Goal: Information Seeking & Learning: Learn about a topic

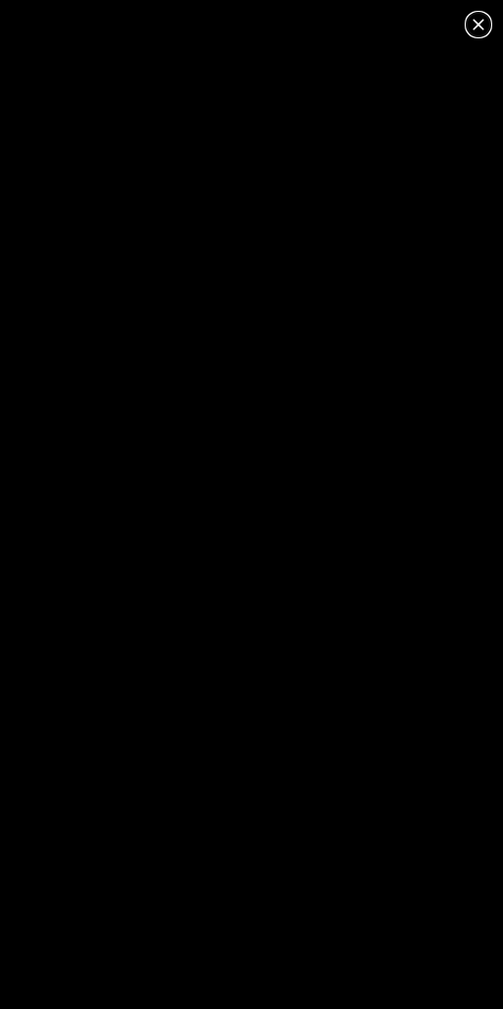
scroll to position [0, 372]
click at [472, 16] on icon at bounding box center [479, 25] width 24 height 24
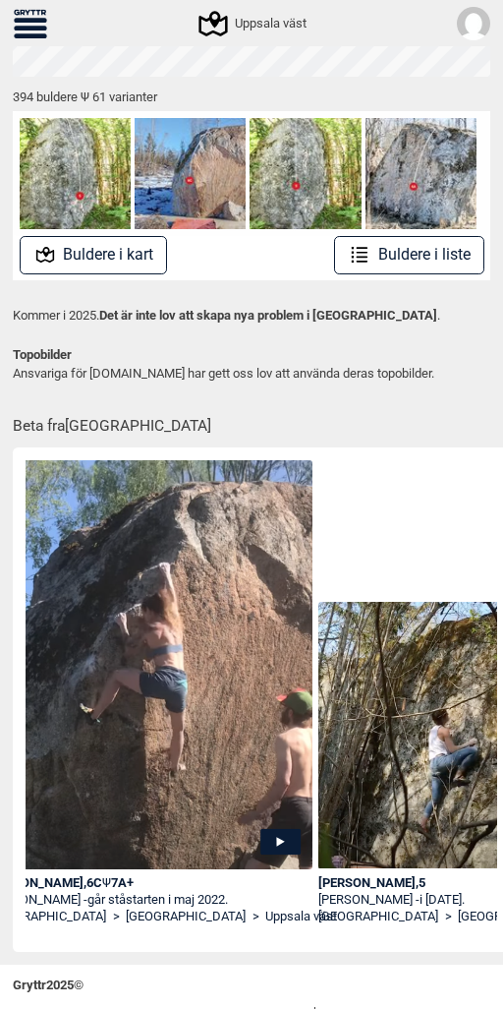
scroll to position [0, 0]
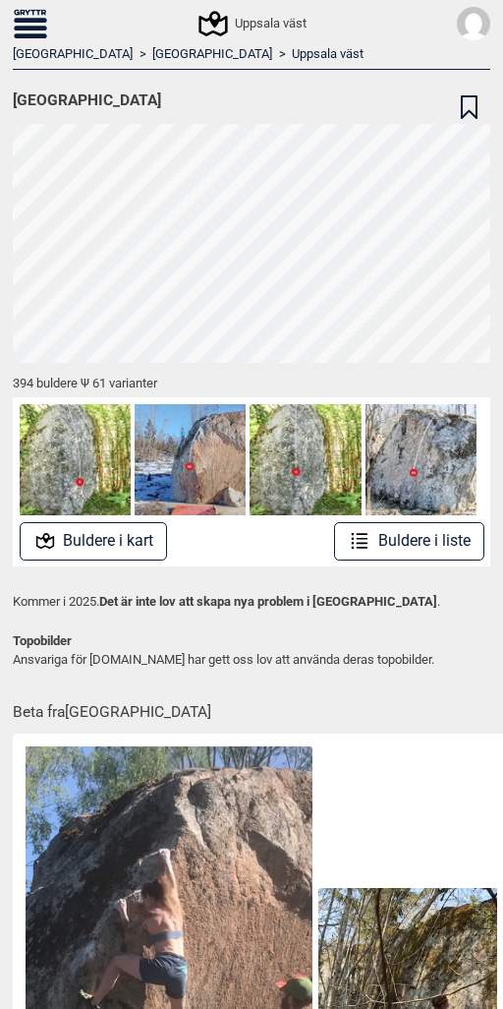
click at [78, 534] on button "Buldere i kart" at bounding box center [94, 541] width 148 height 38
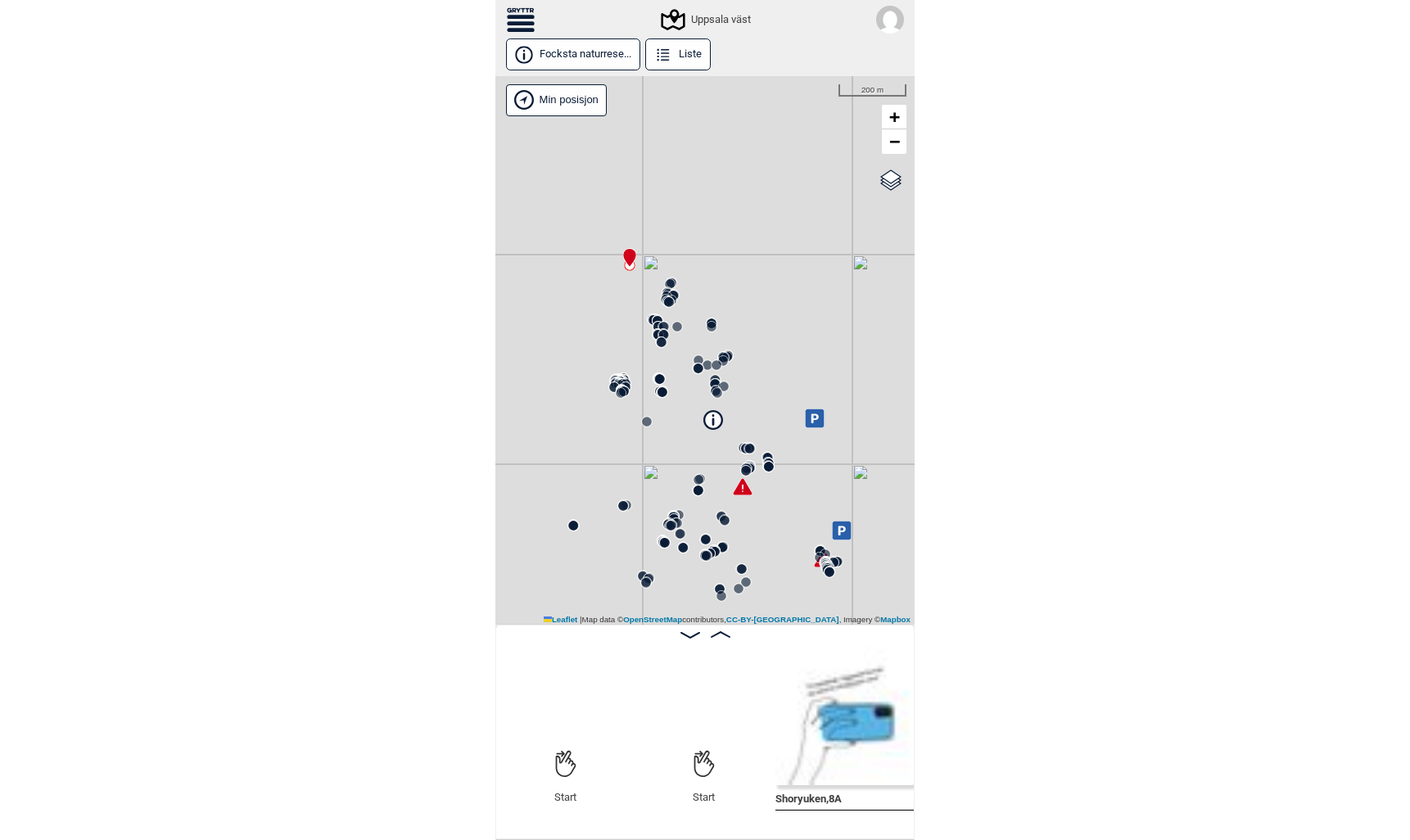
scroll to position [0, 137]
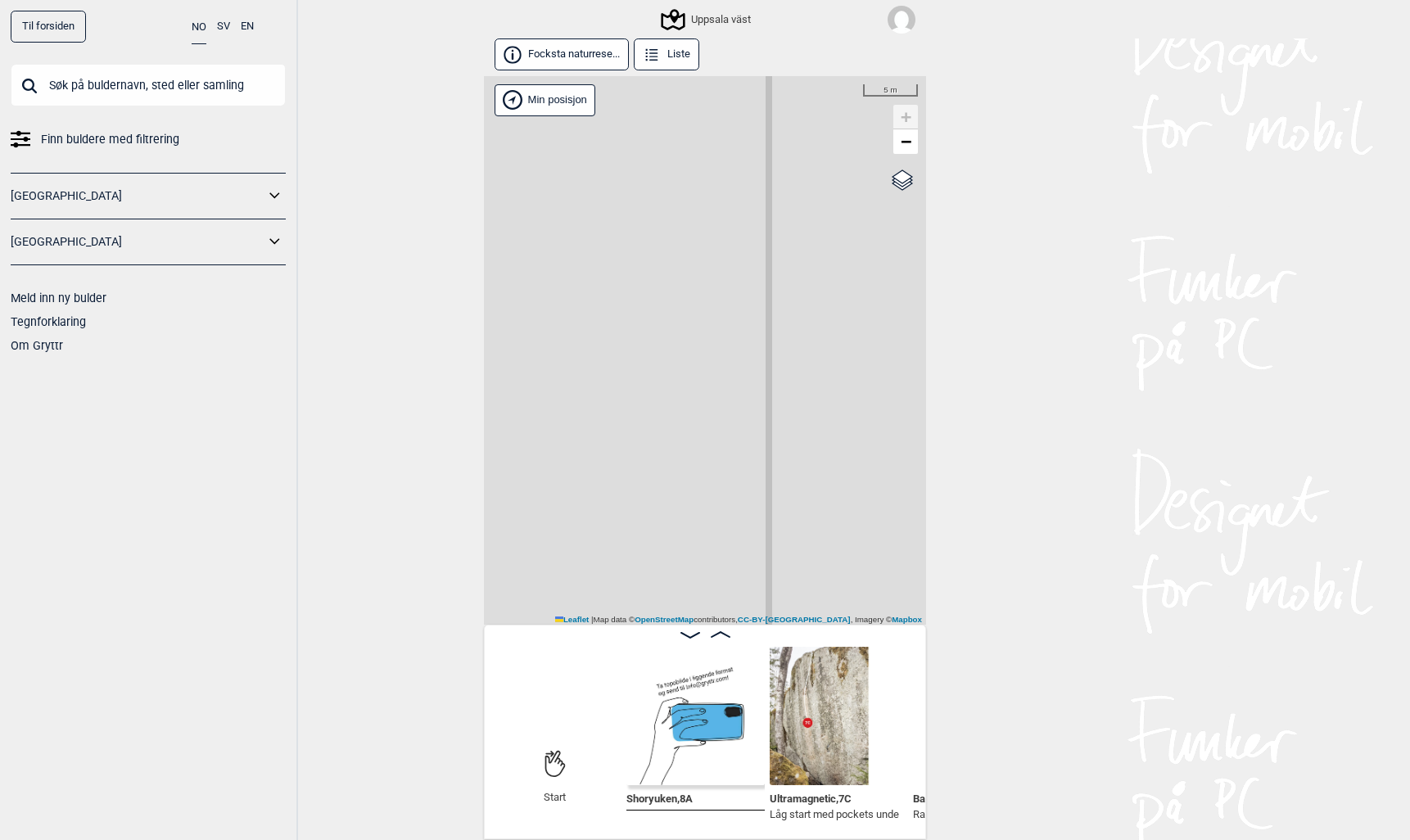
drag, startPoint x: 671, startPoint y: 215, endPoint x: 461, endPoint y: 365, distance: 258.1
click at [418, 365] on div "Til forsiden NO SV EN Finn buldere med filtrering Norge Sverige Meld inn ny bul…" at bounding box center [705, 420] width 1410 height 840
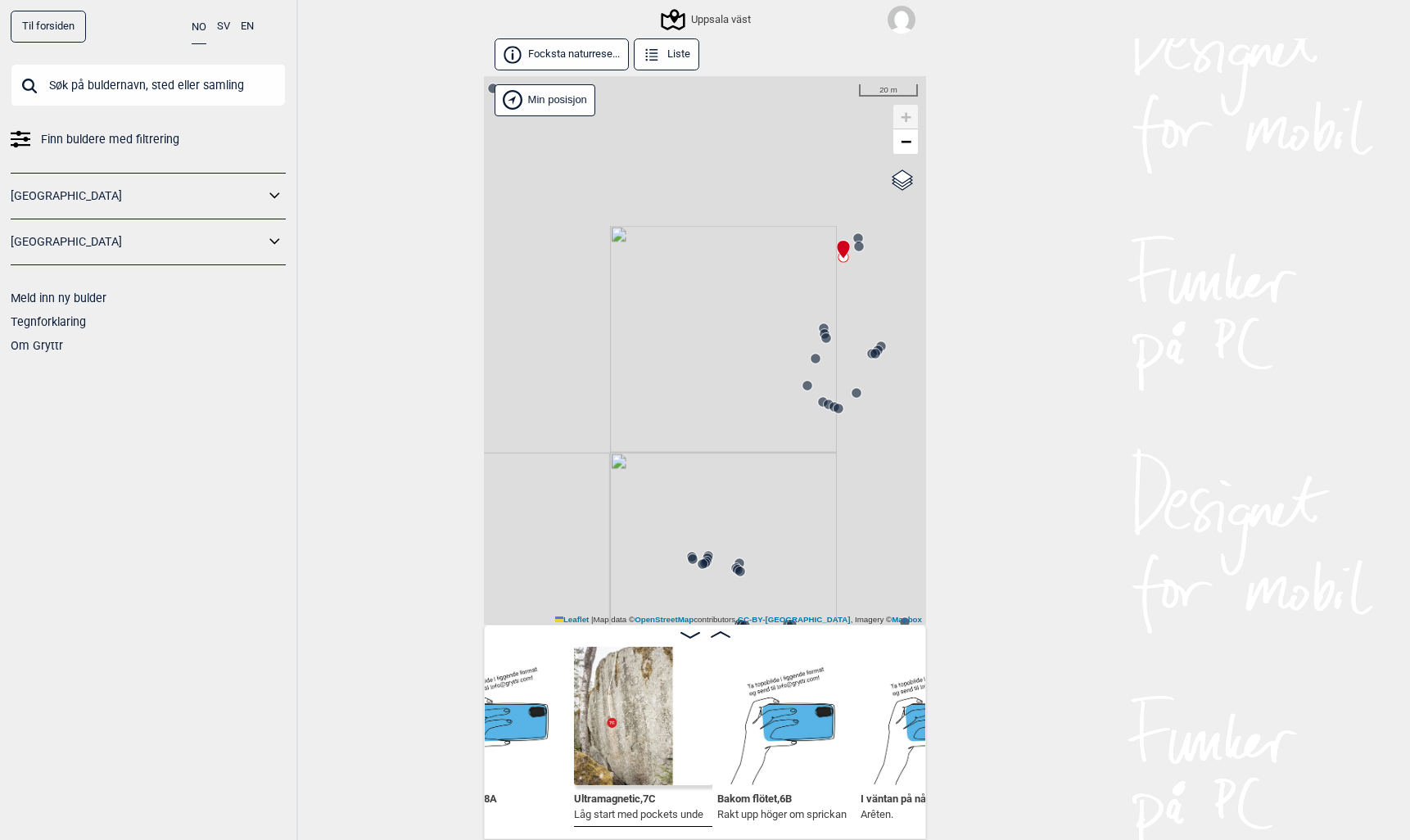
scroll to position [0, 341]
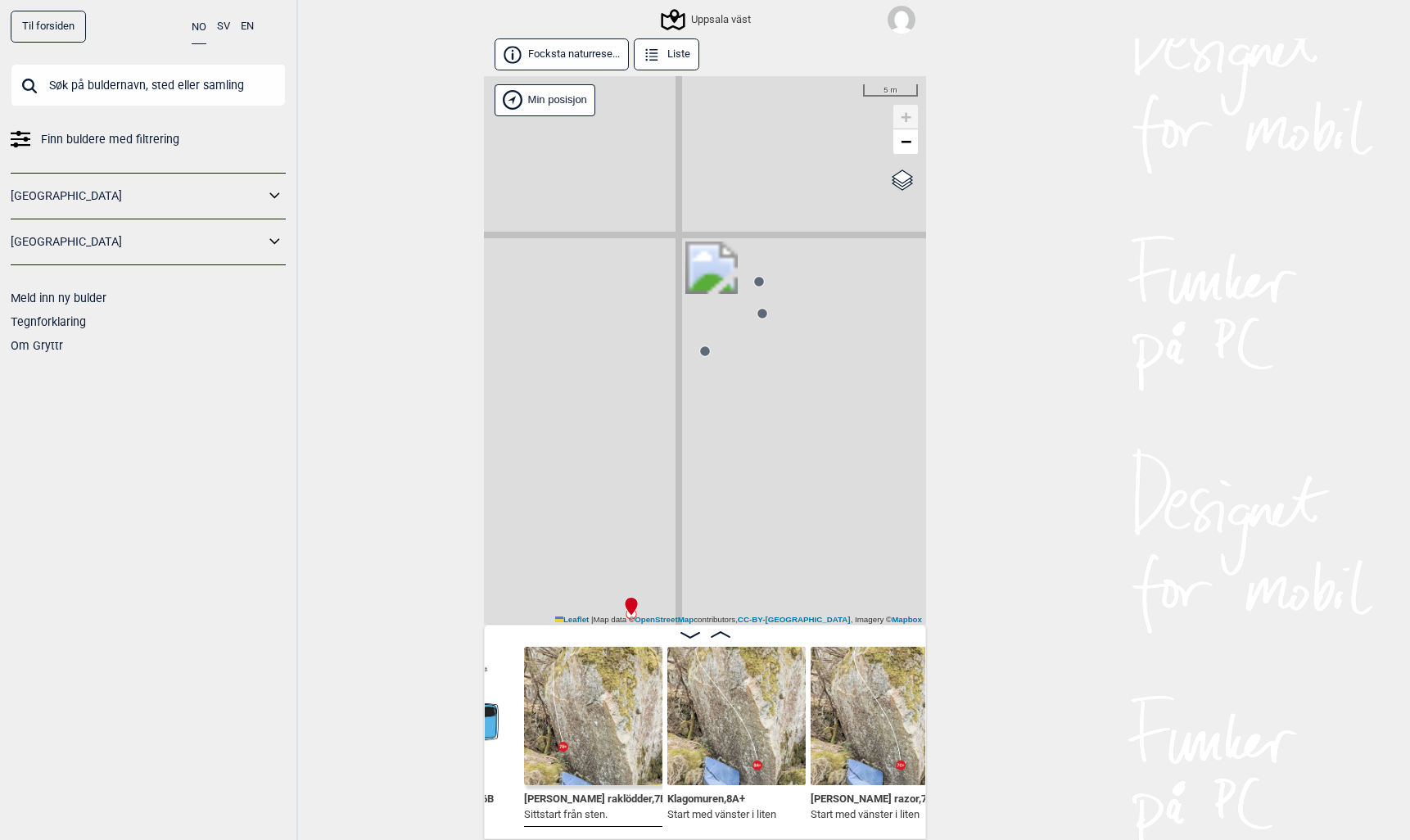
scroll to position [0, 816]
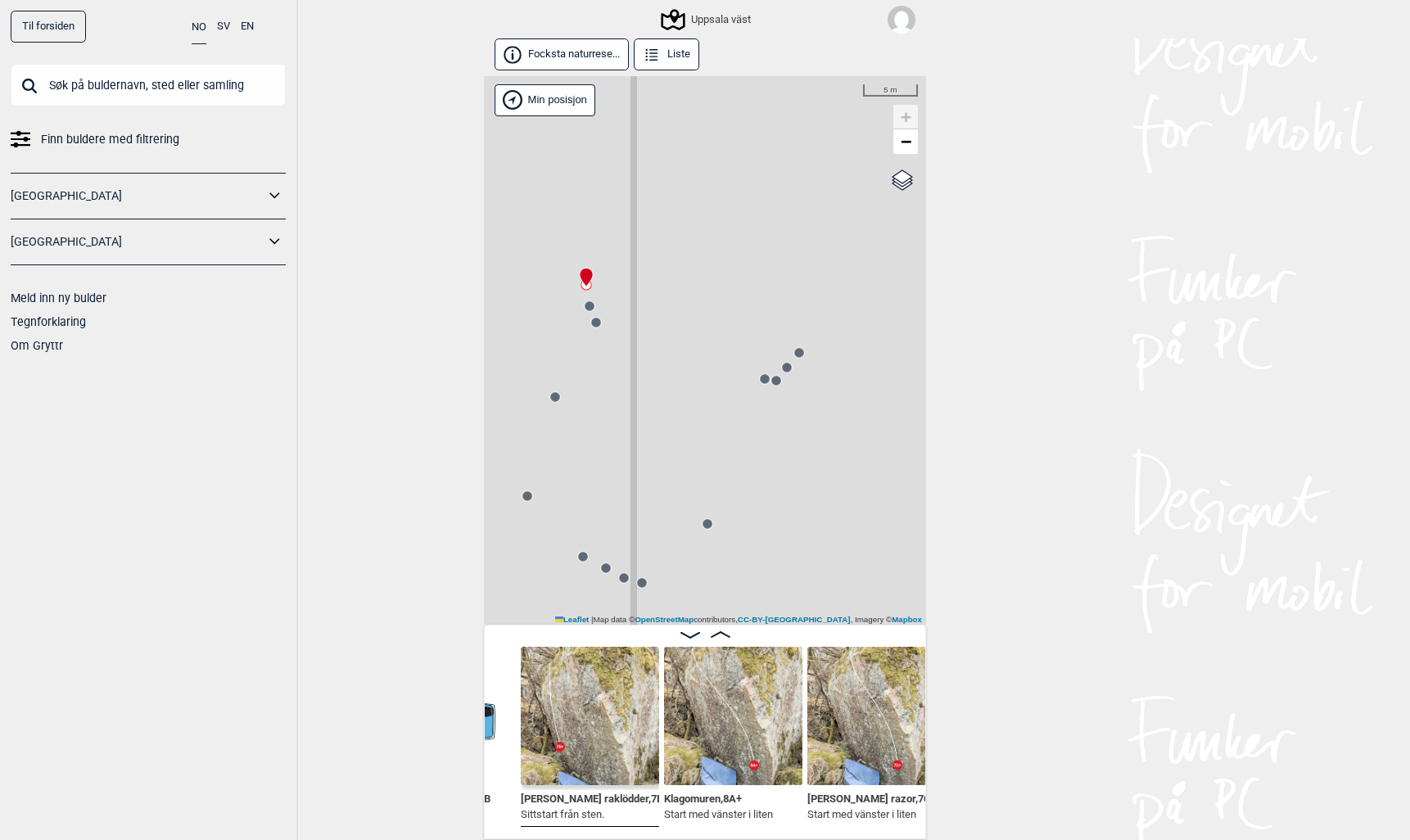
drag, startPoint x: 756, startPoint y: 470, endPoint x: 710, endPoint y: 141, distance: 332.2
click at [418, 141] on div "Uppsala väst" at bounding box center [705, 350] width 442 height 549
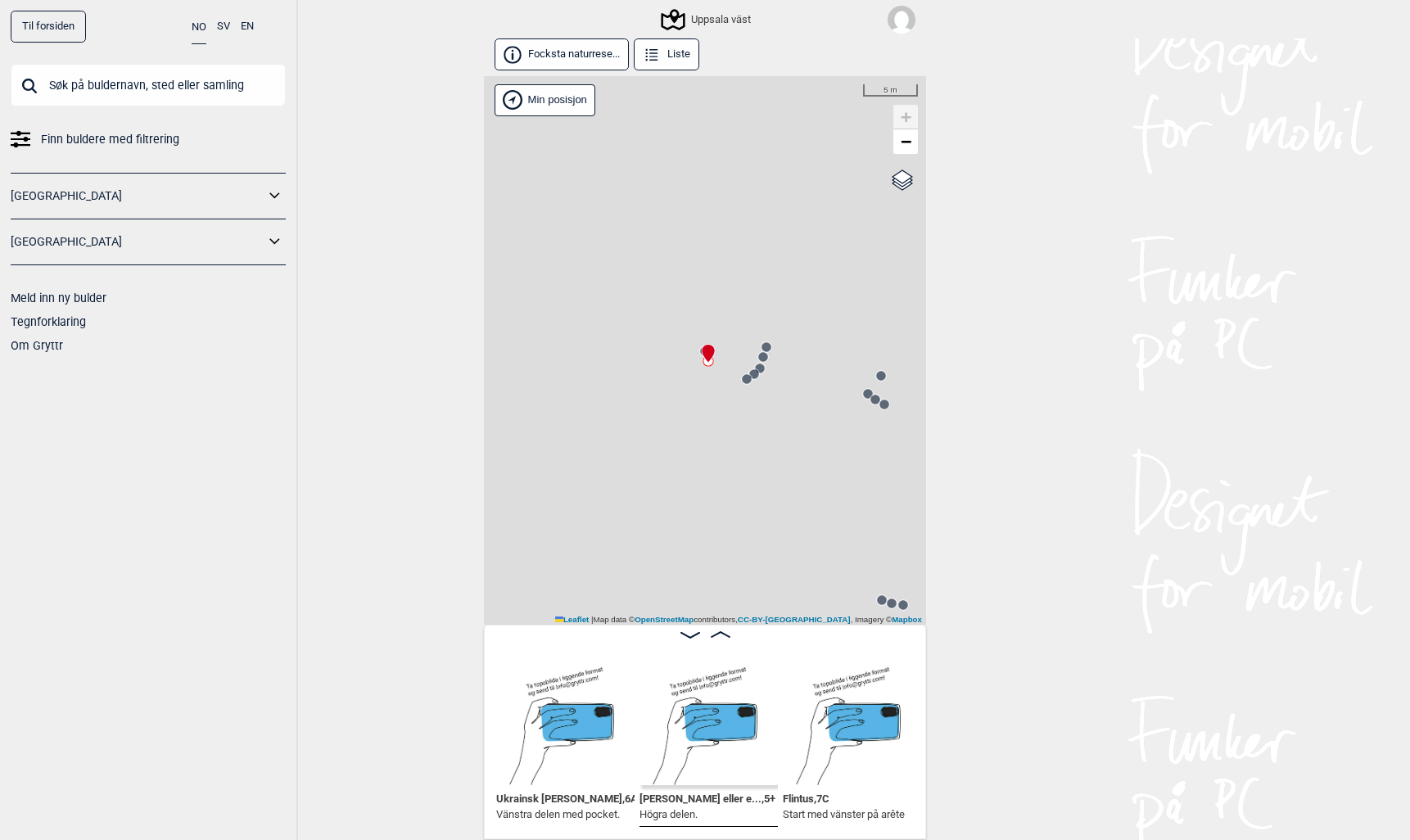
scroll to position [1, 0]
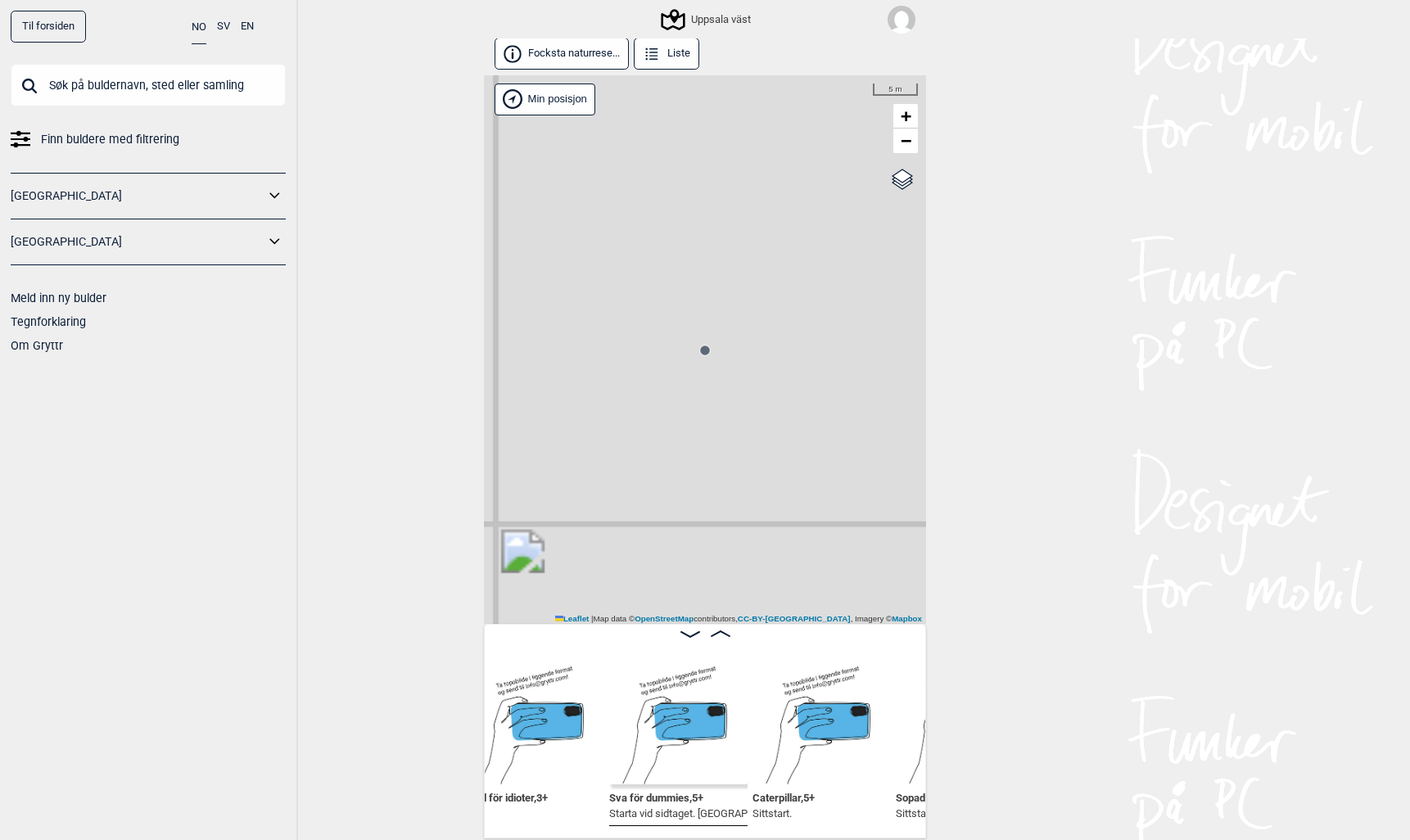
scroll to position [3, 0]
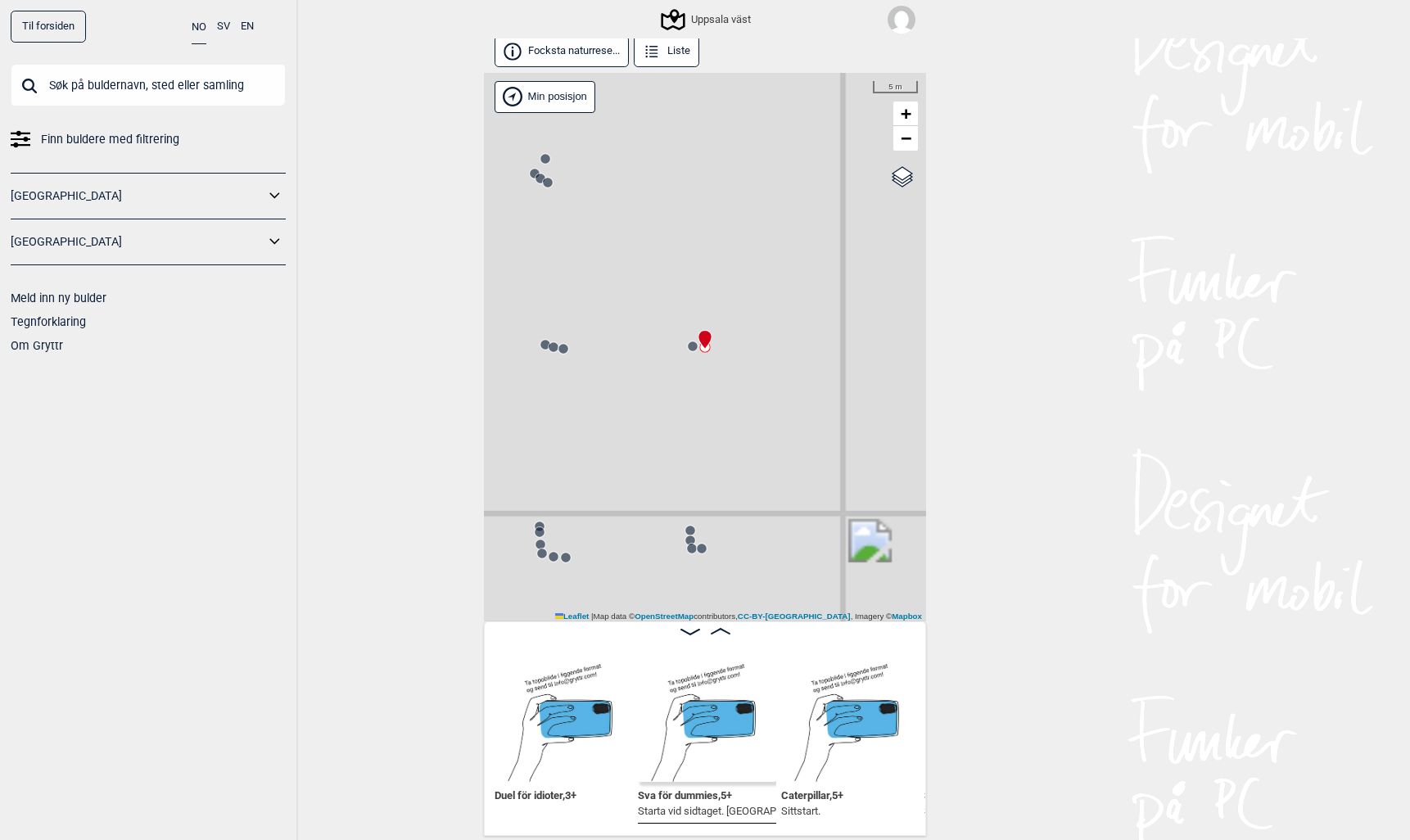
scroll to position [0, 4997]
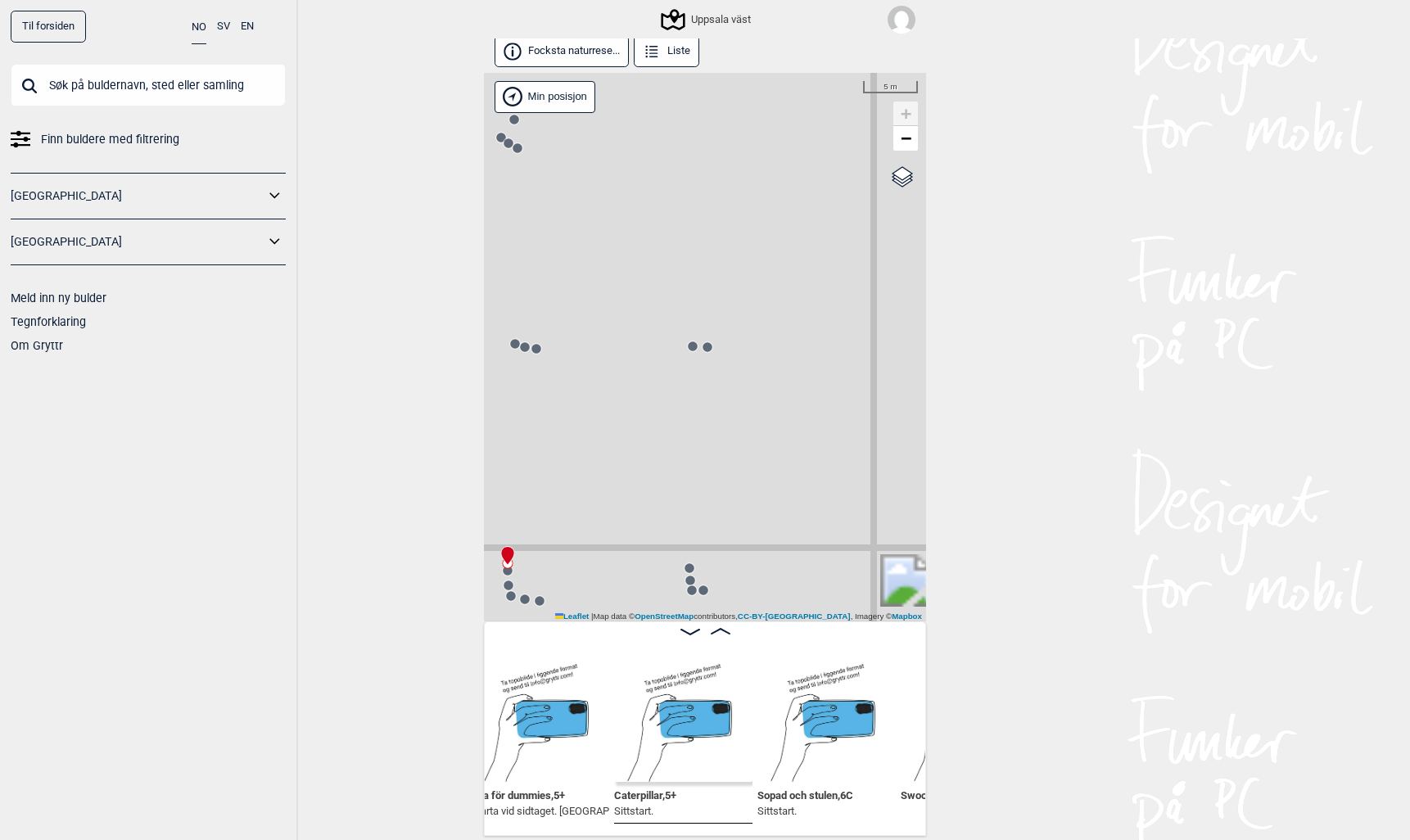
scroll to position [0, 5180]
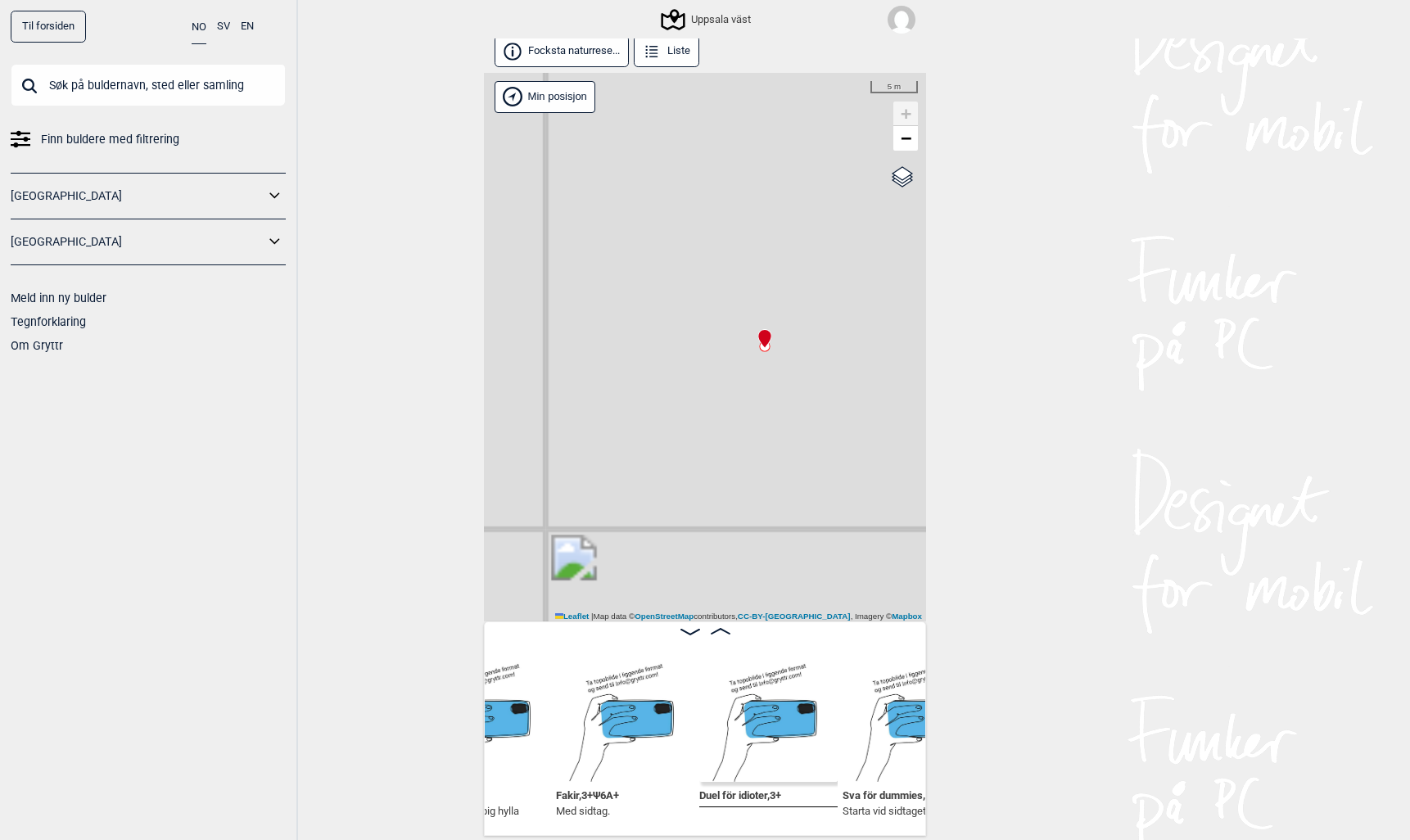
scroll to position [0, 4793]
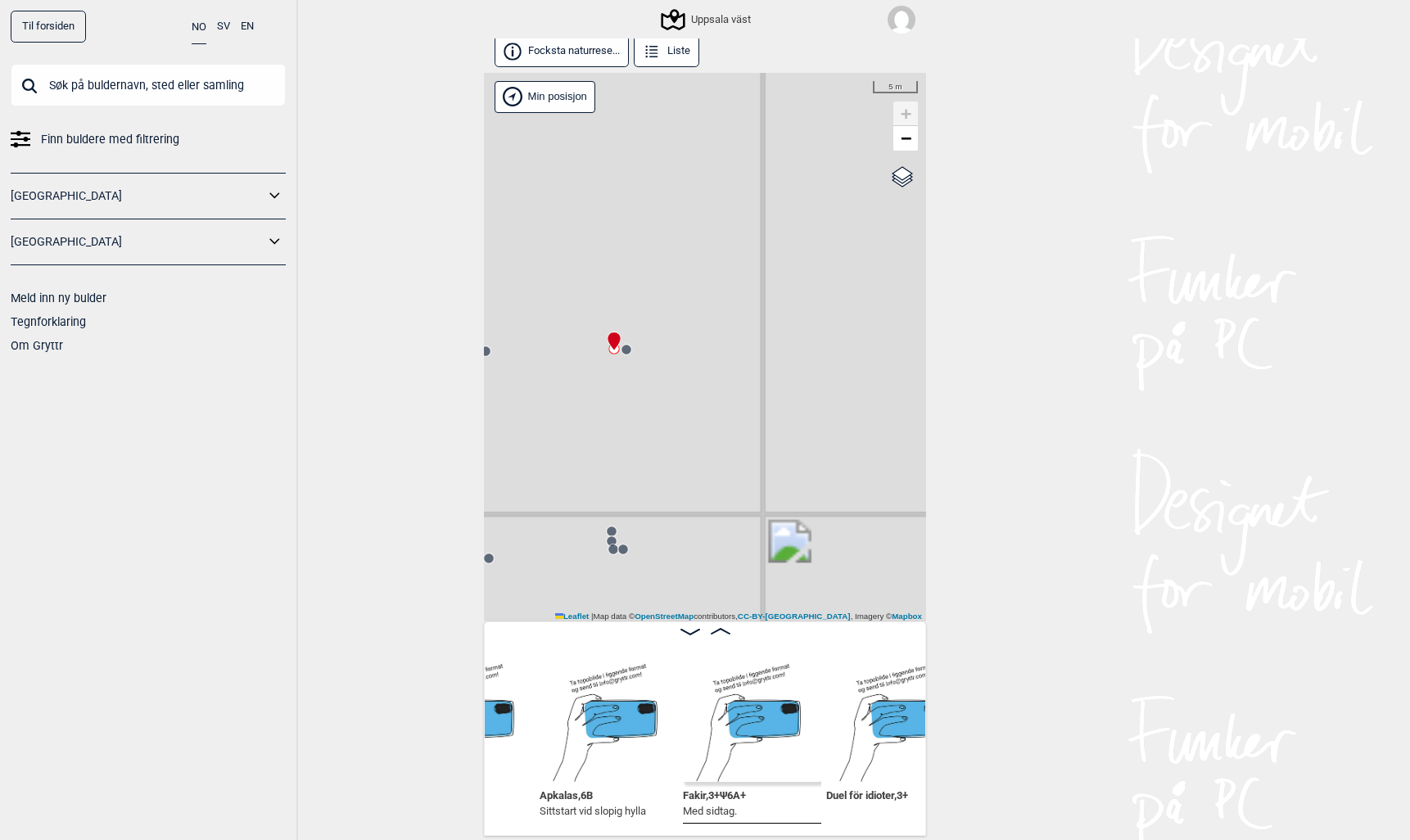
scroll to position [0, 4650]
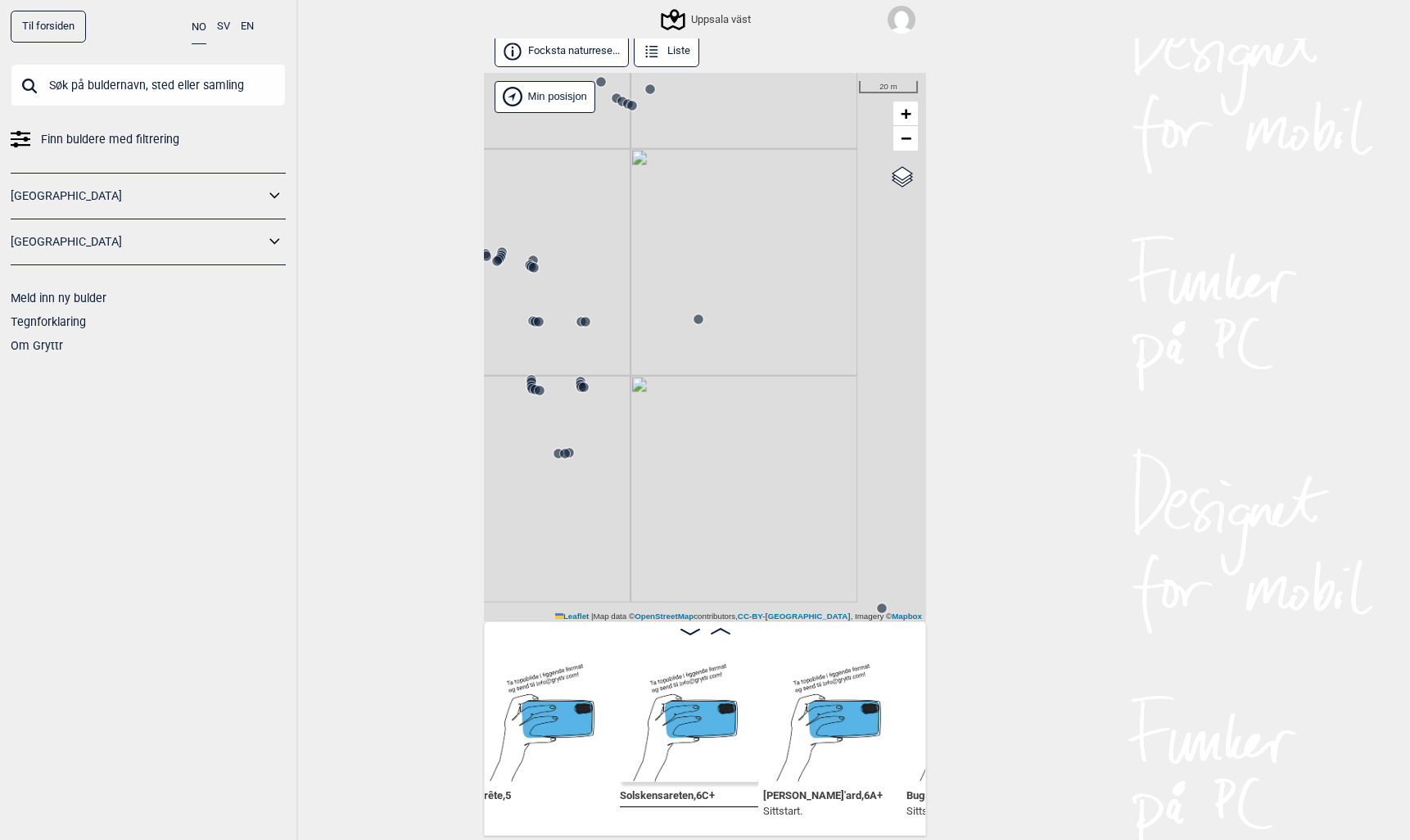
scroll to position [0, 7033]
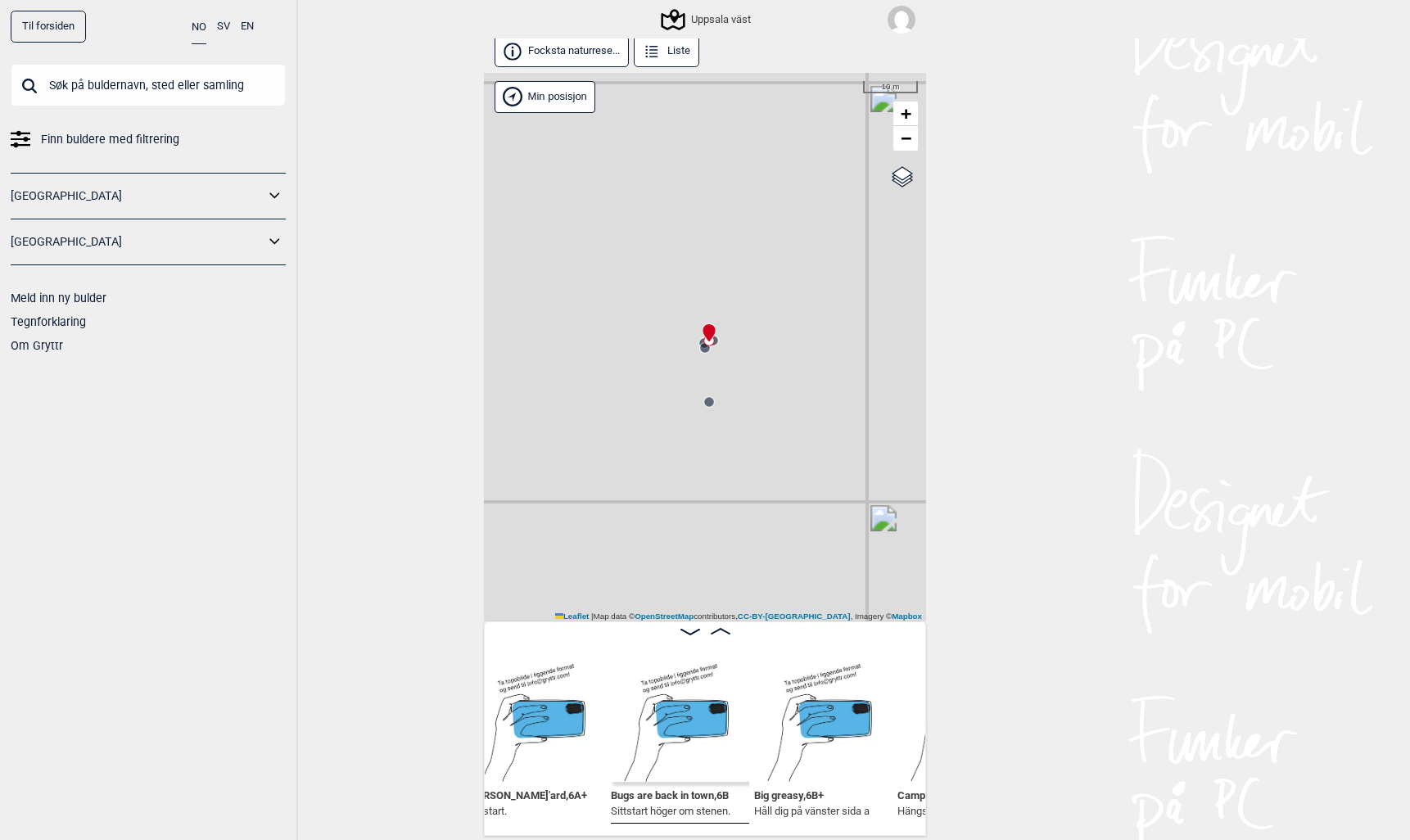
scroll to position [0, 7321]
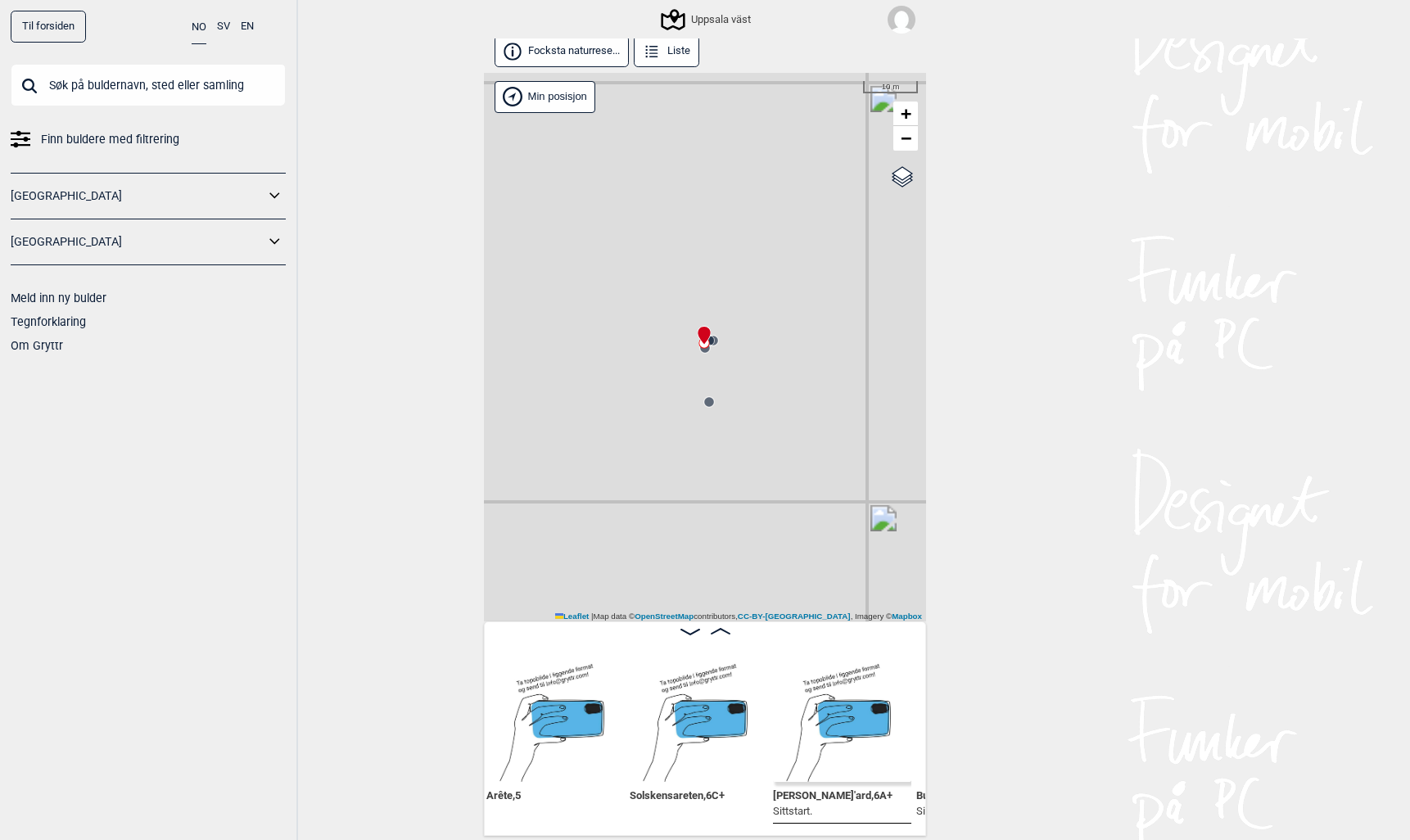
scroll to position [0, 6965]
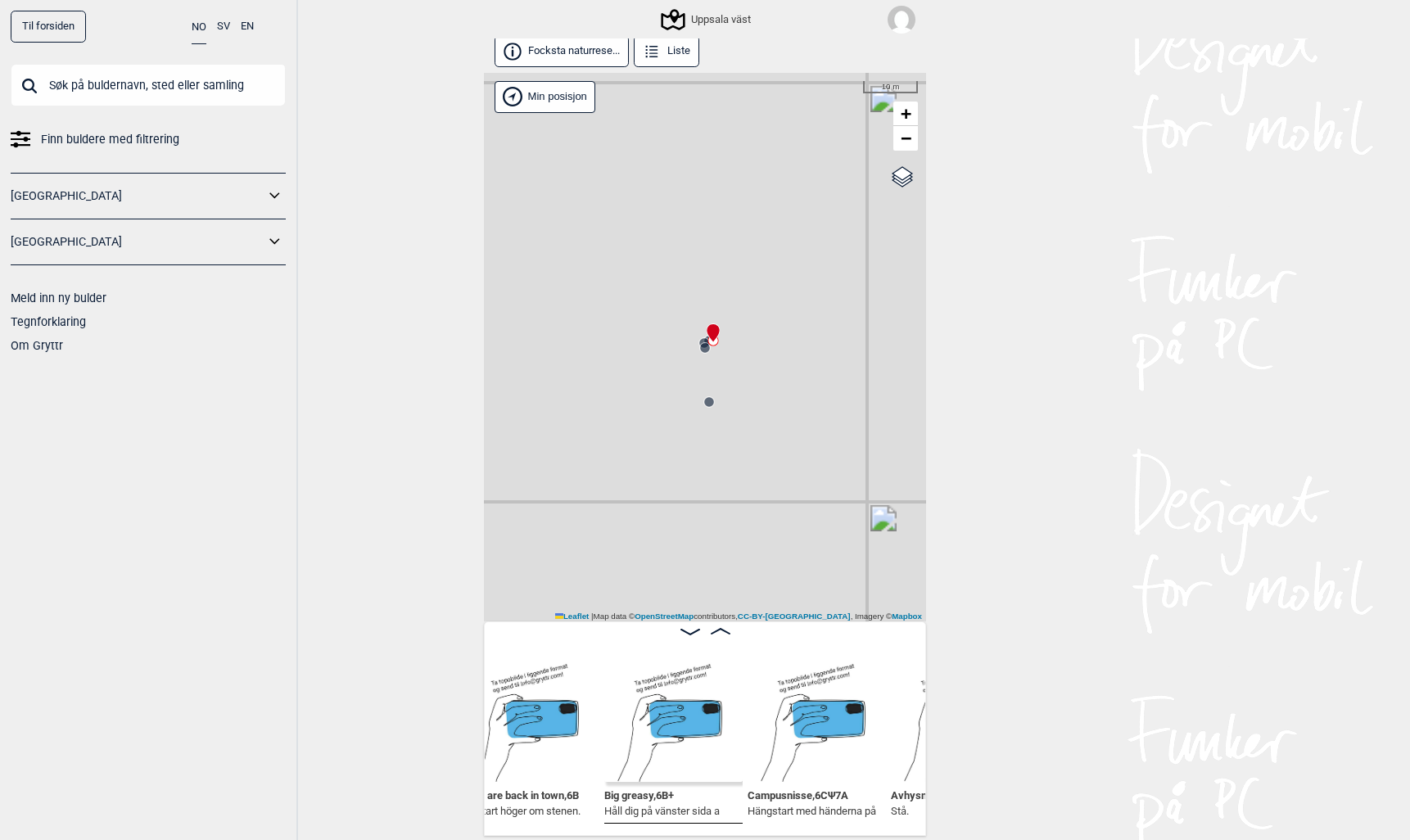
scroll to position [0, 7470]
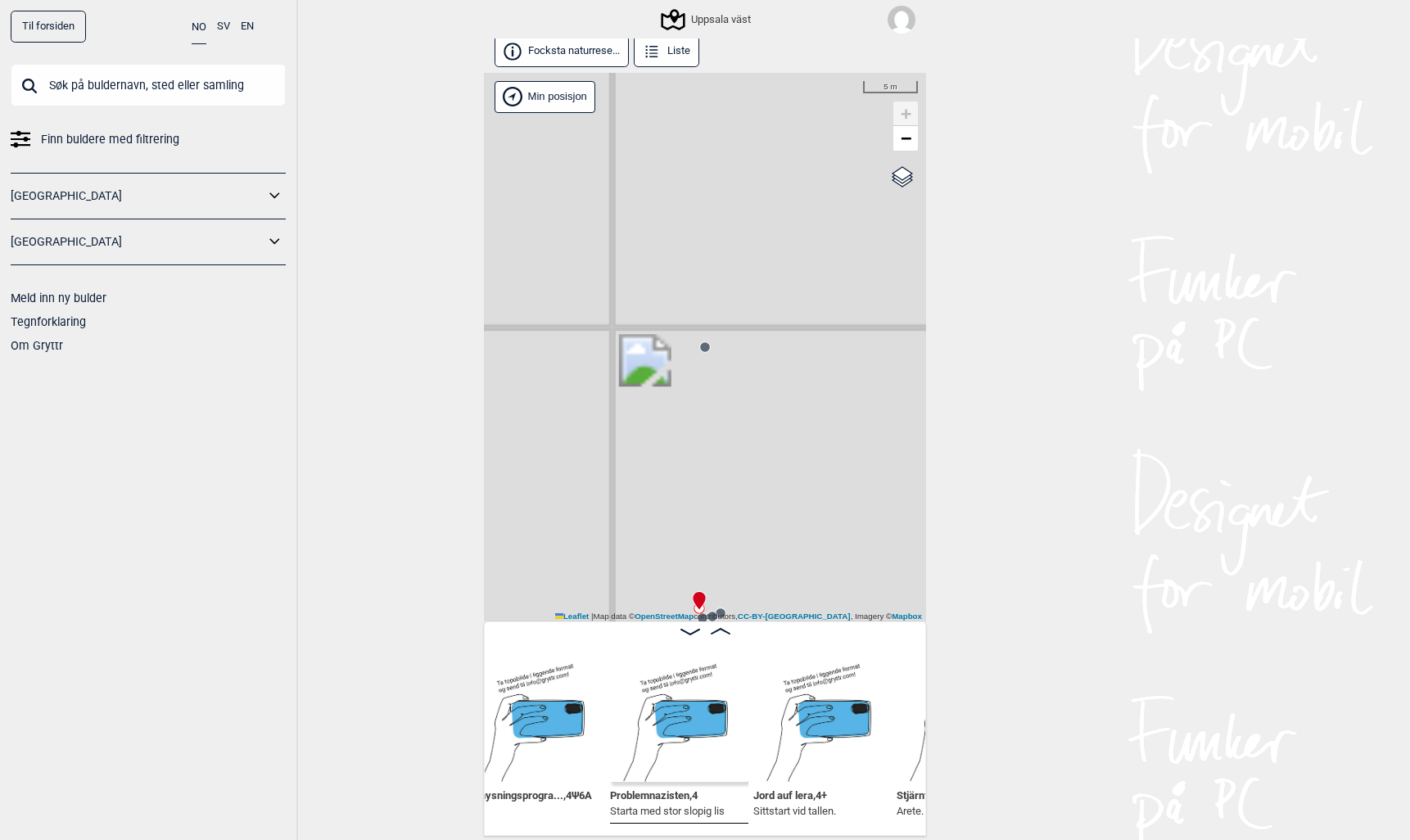
scroll to position [0, 7894]
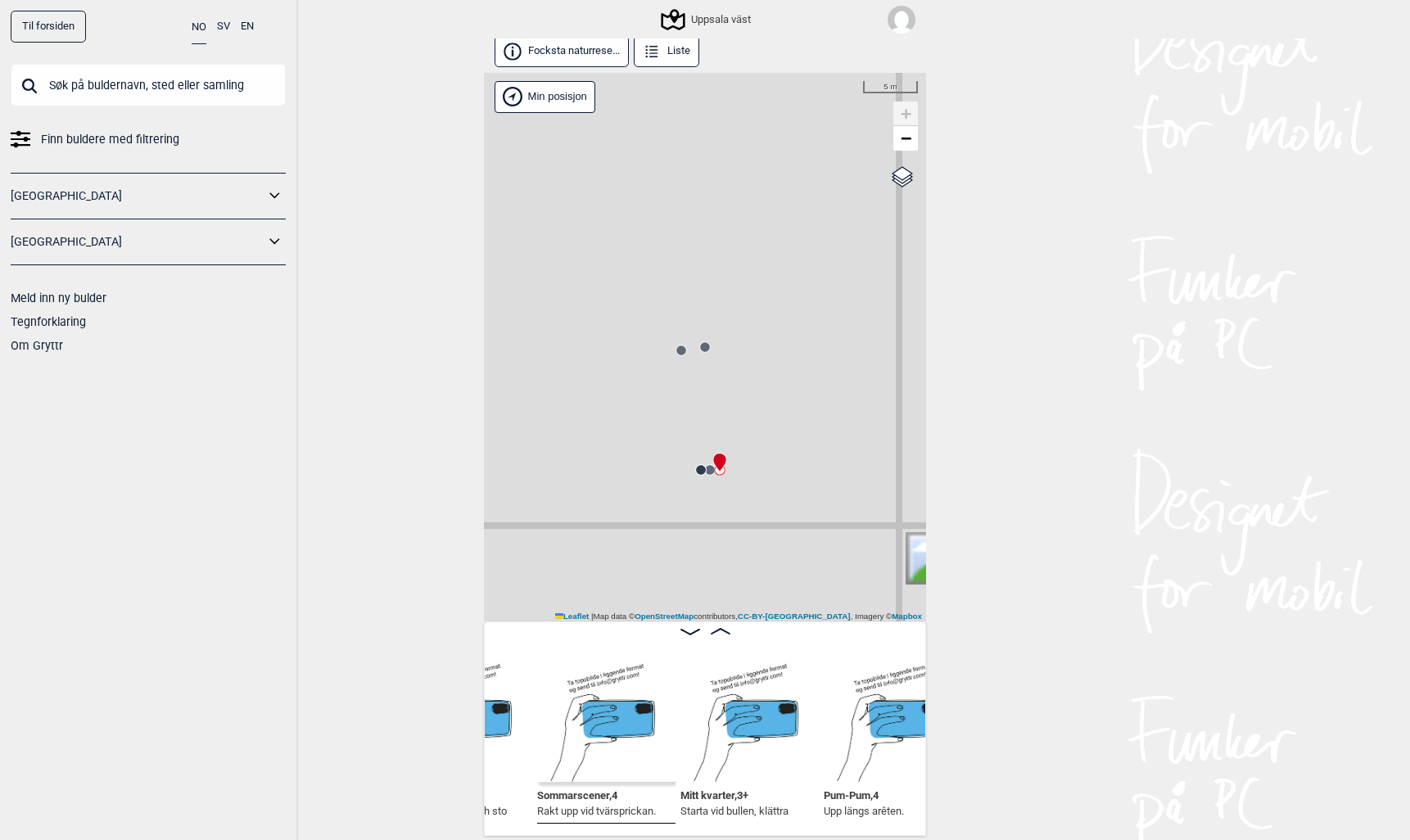
scroll to position [0, 10834]
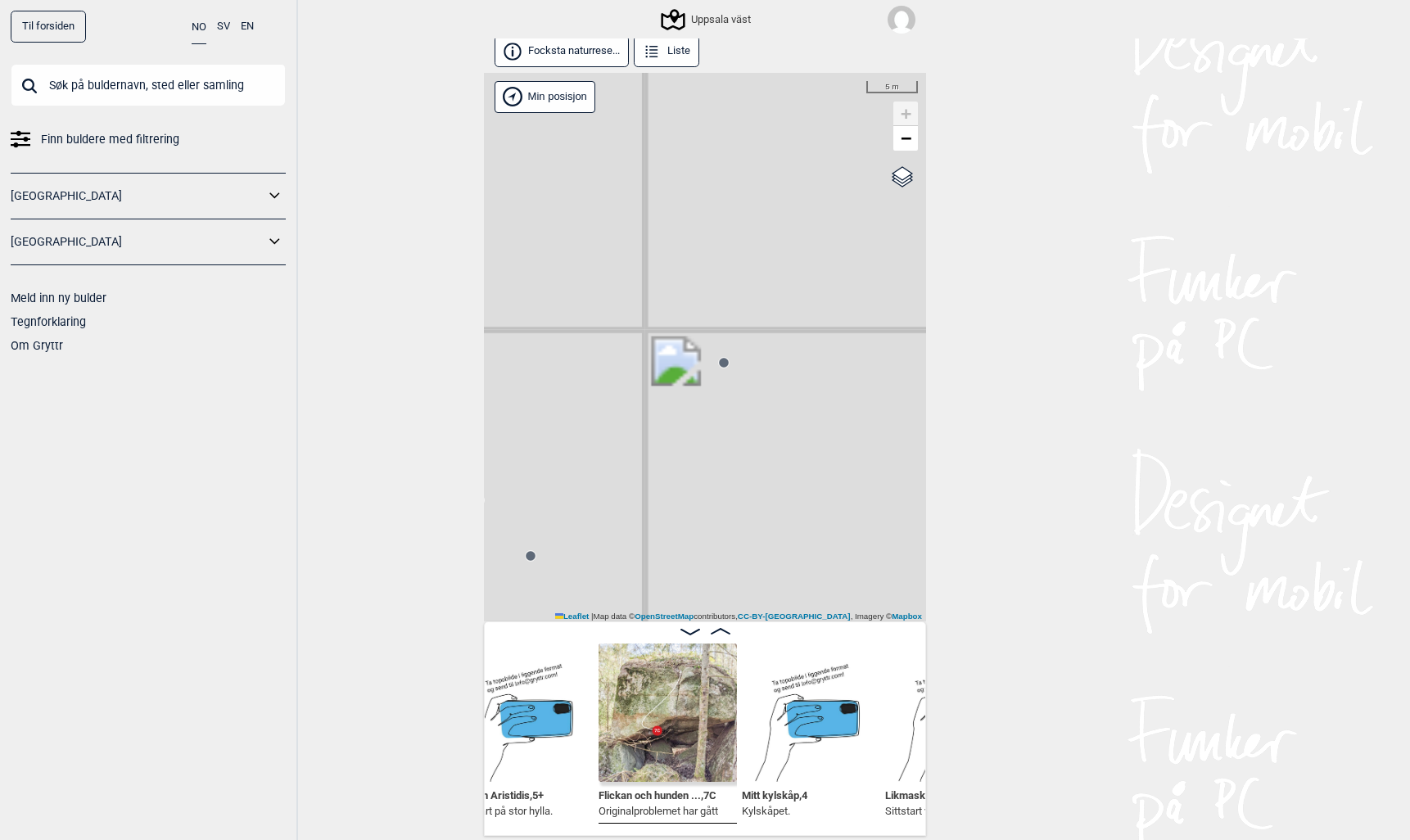
scroll to position [0, 11501]
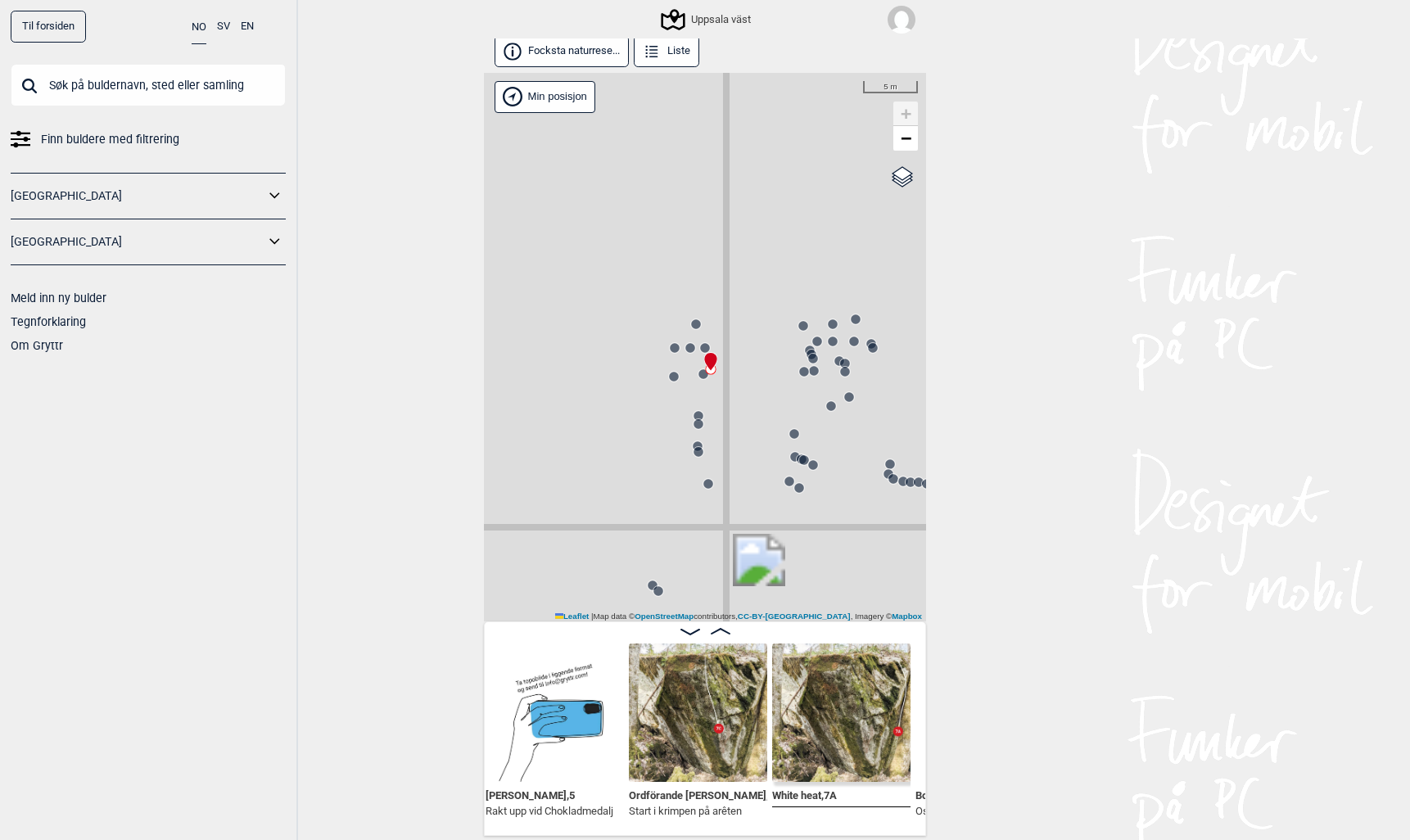
scroll to position [0, 19767]
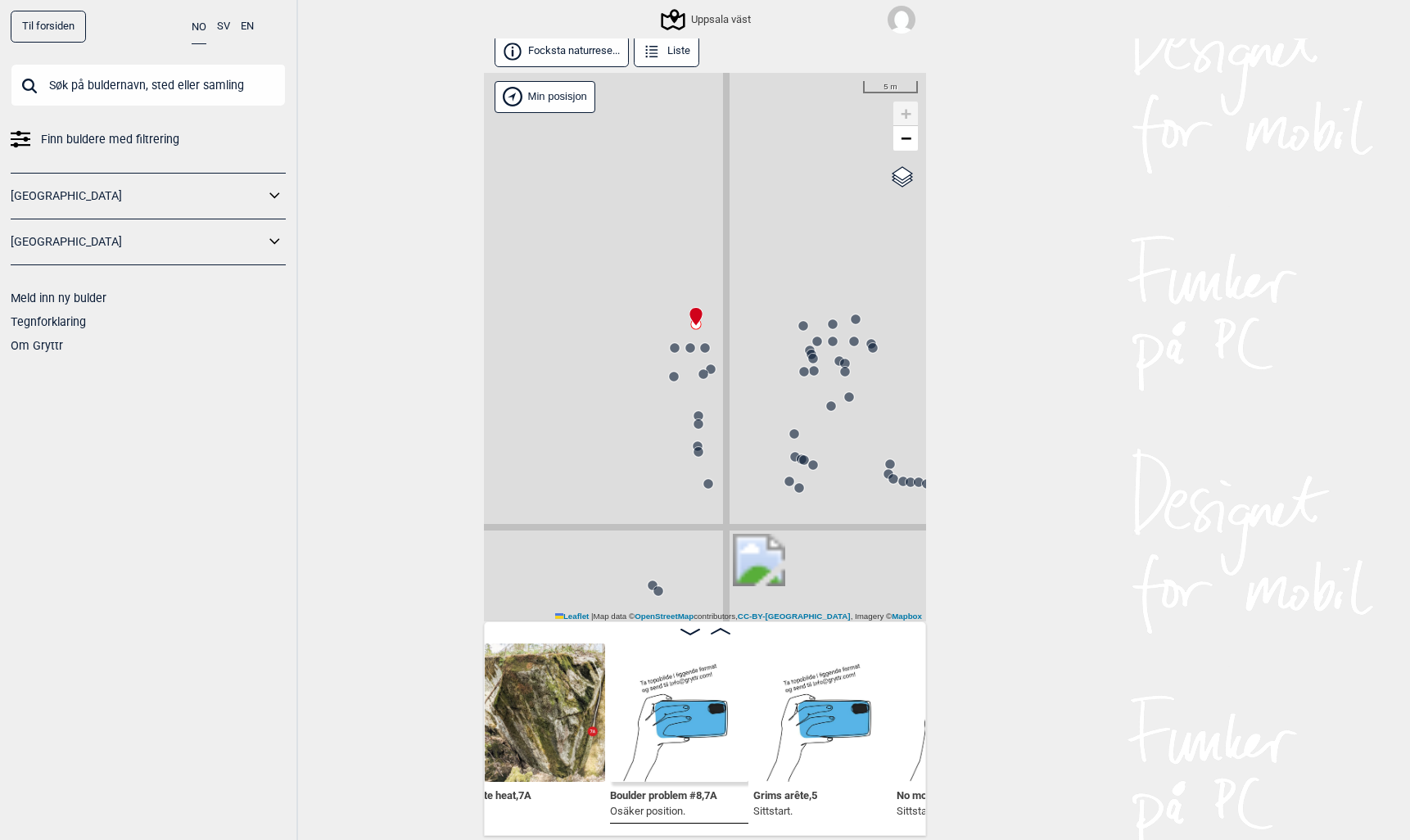
scroll to position [0, 20081]
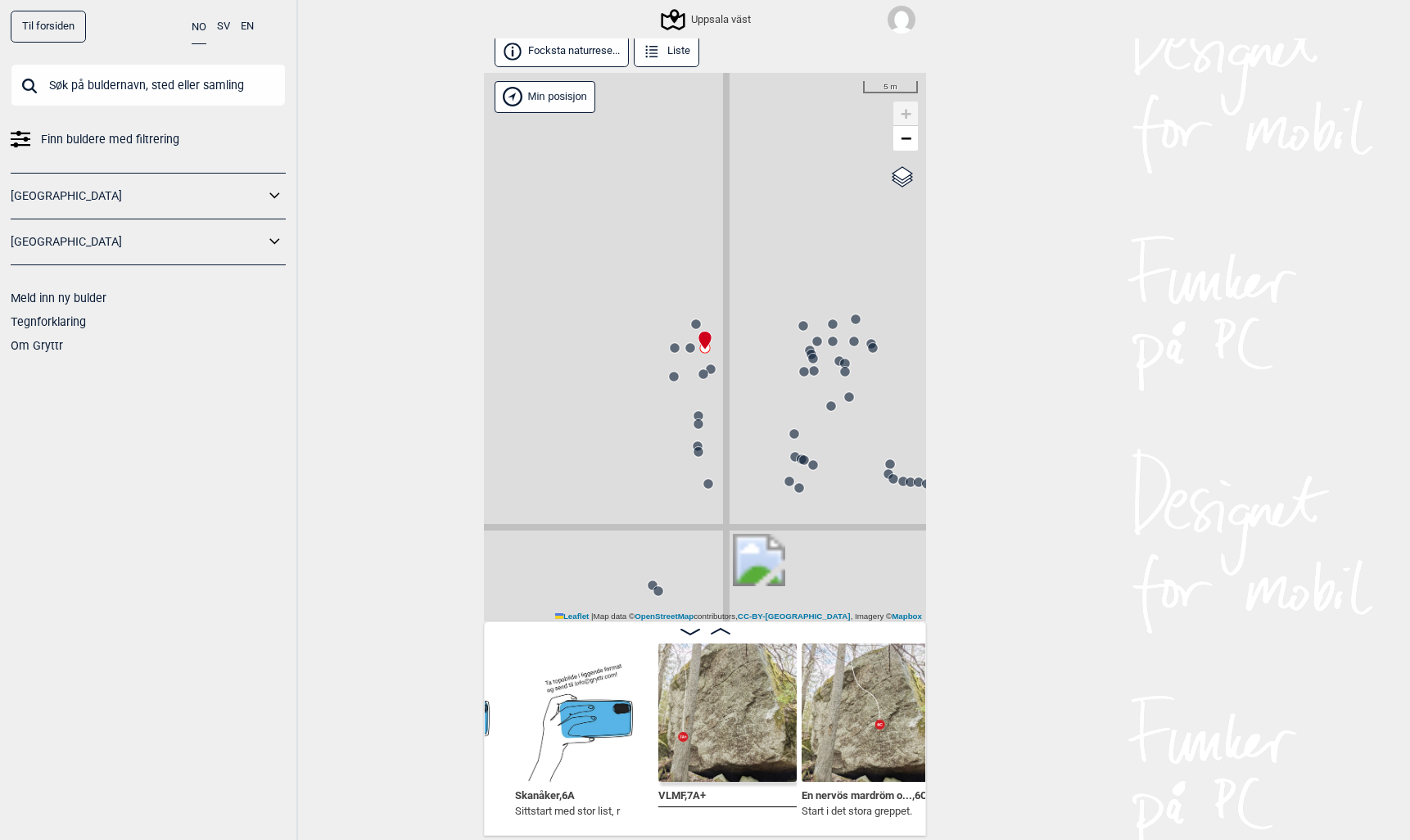
scroll to position [0, 19163]
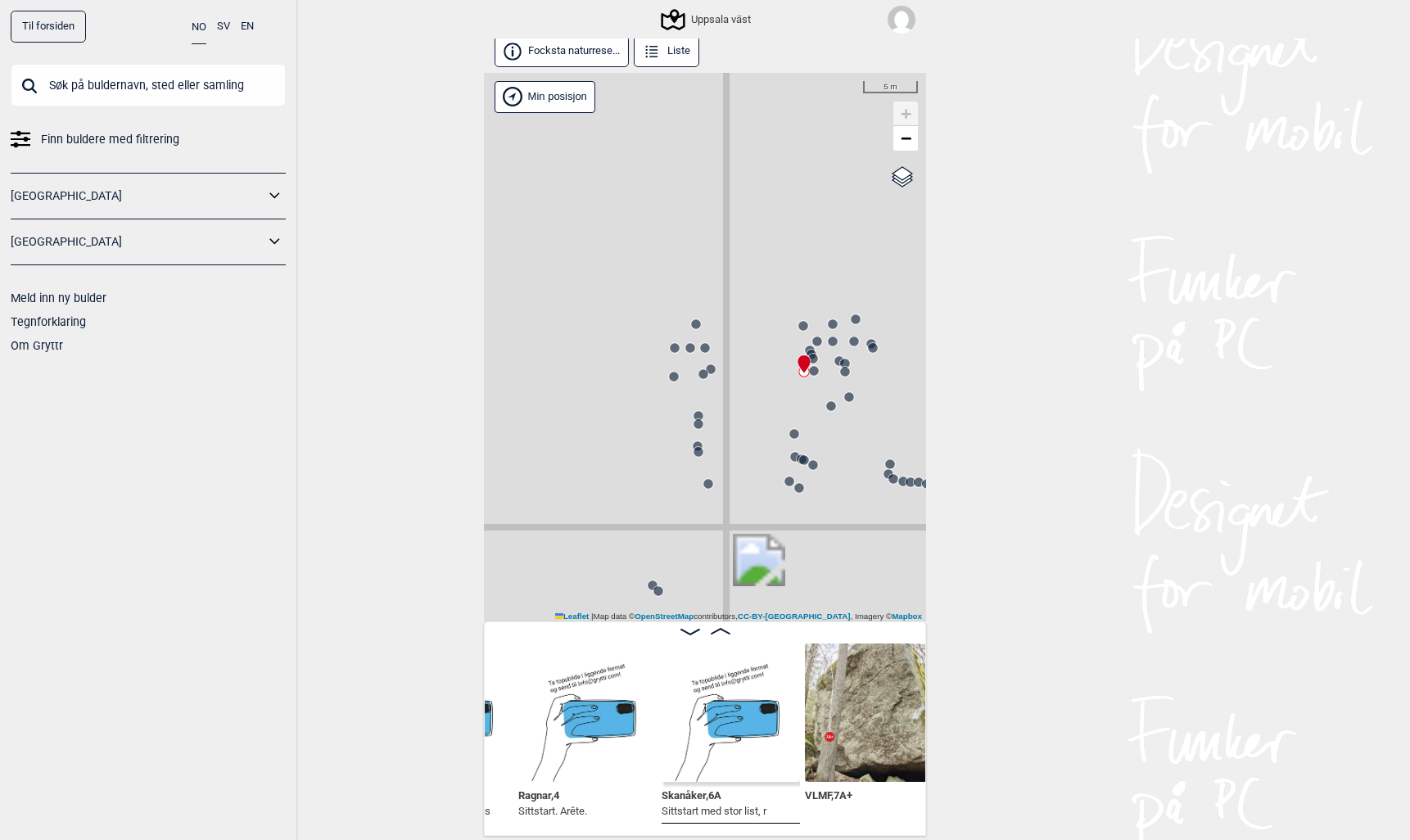
scroll to position [0, 19017]
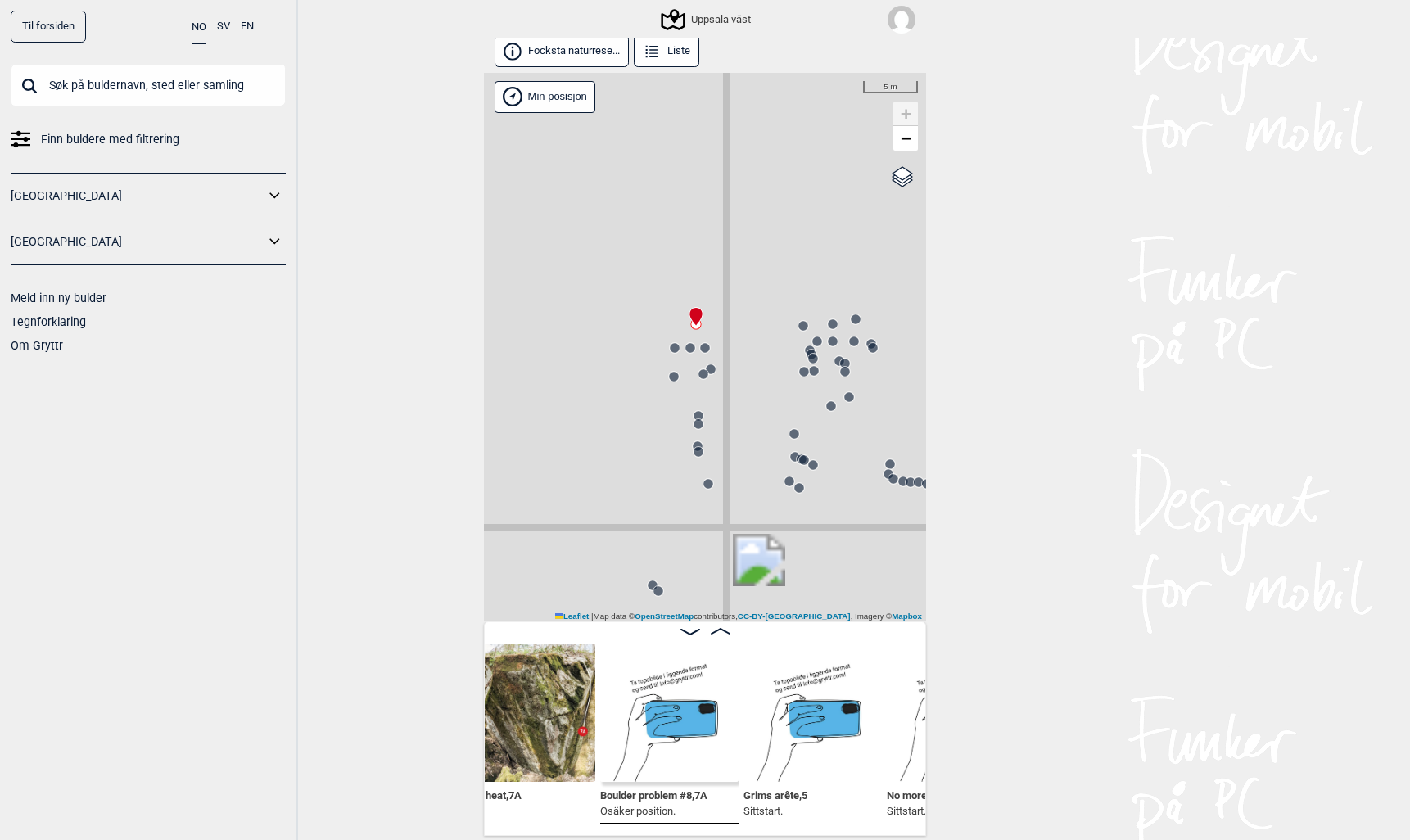
scroll to position [0, 20105]
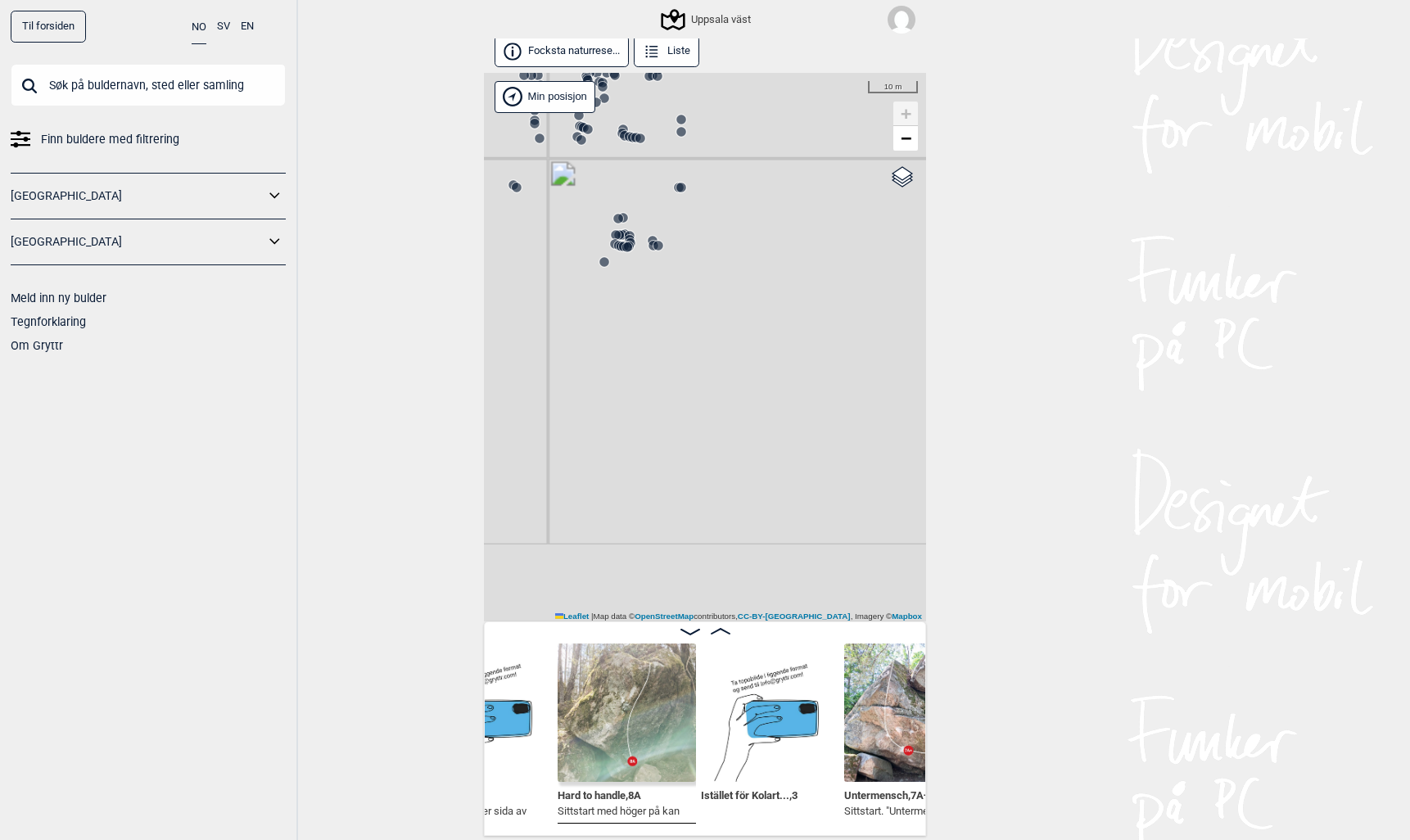
scroll to position [0, 26594]
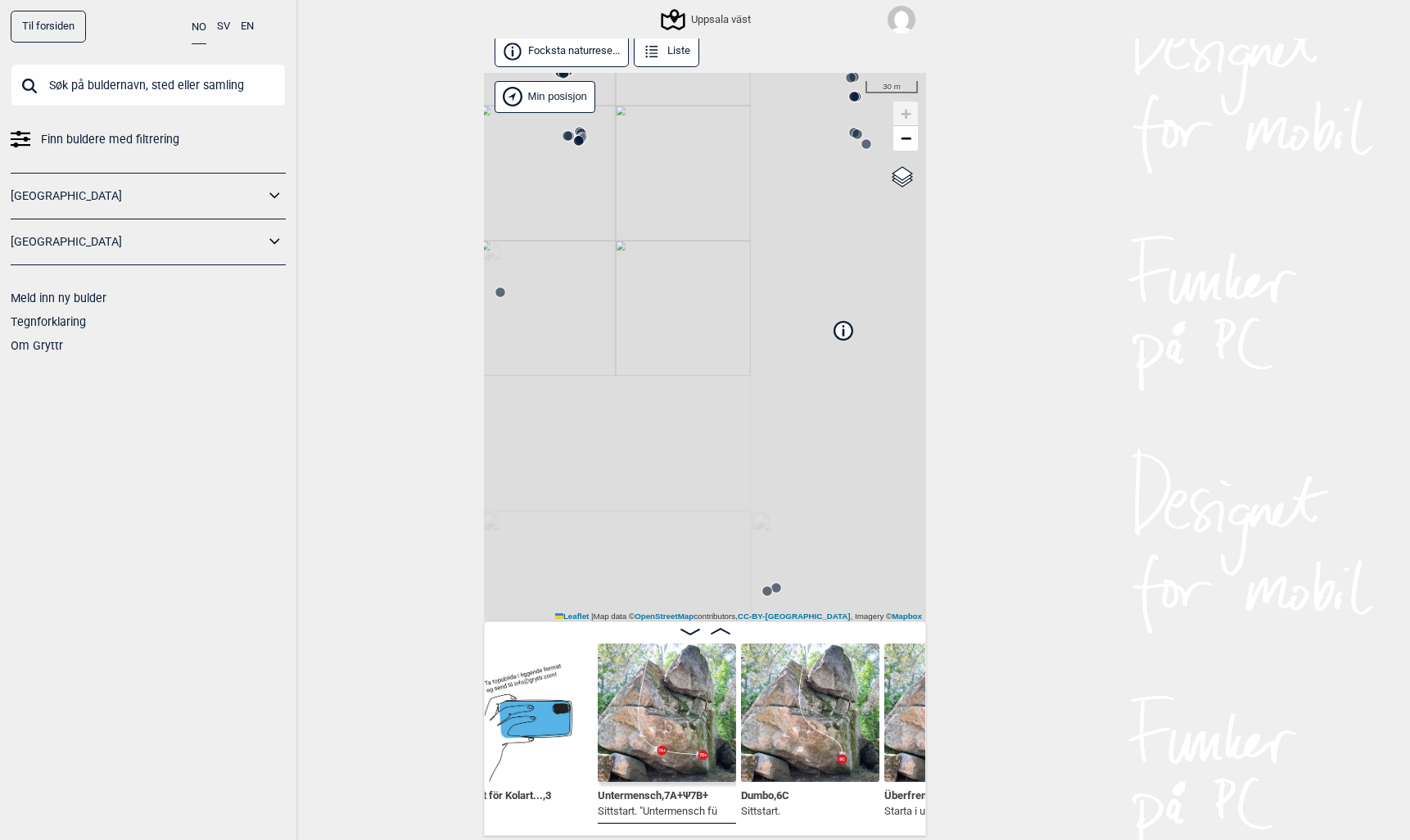
scroll to position [0, 26832]
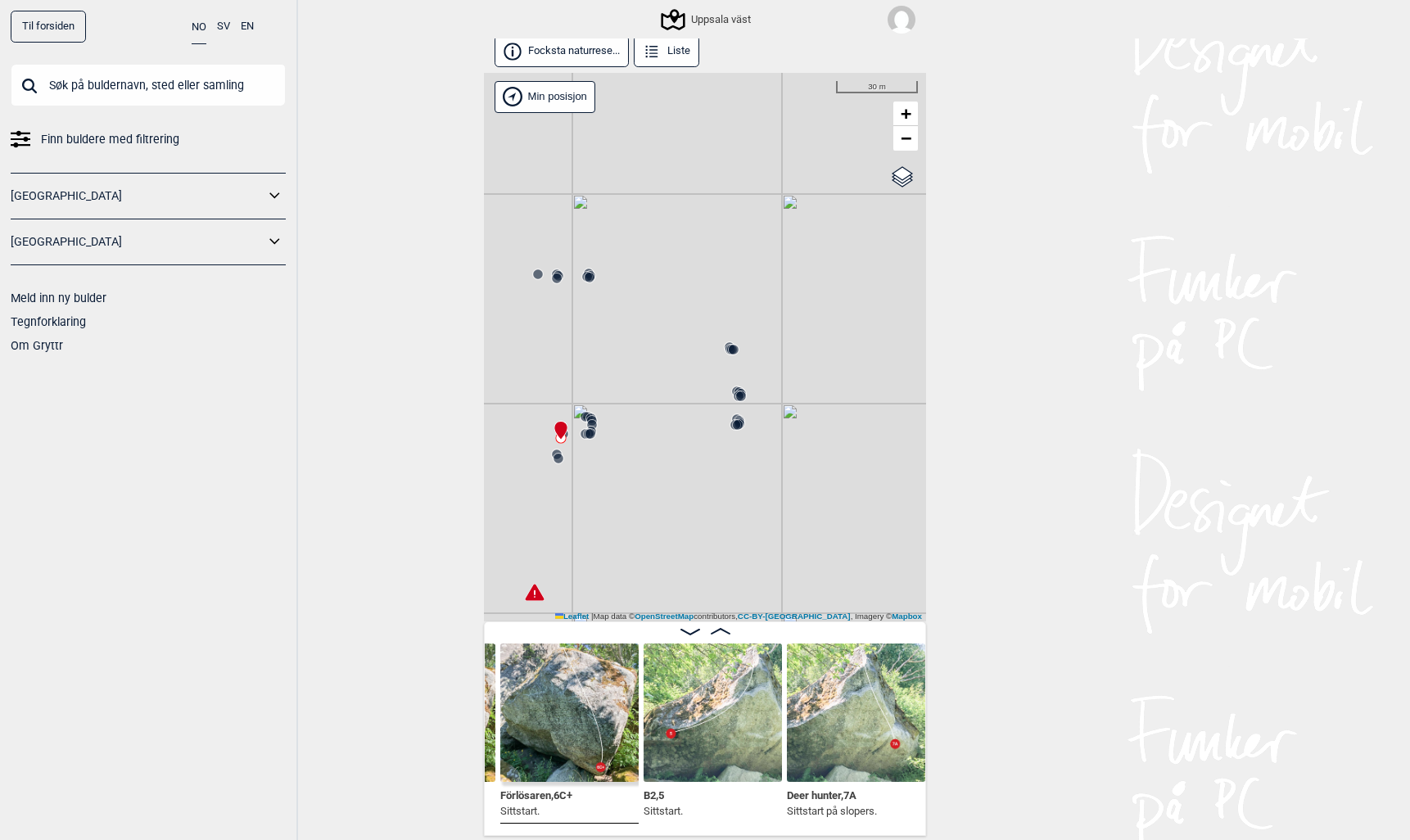
scroll to position [0, 31510]
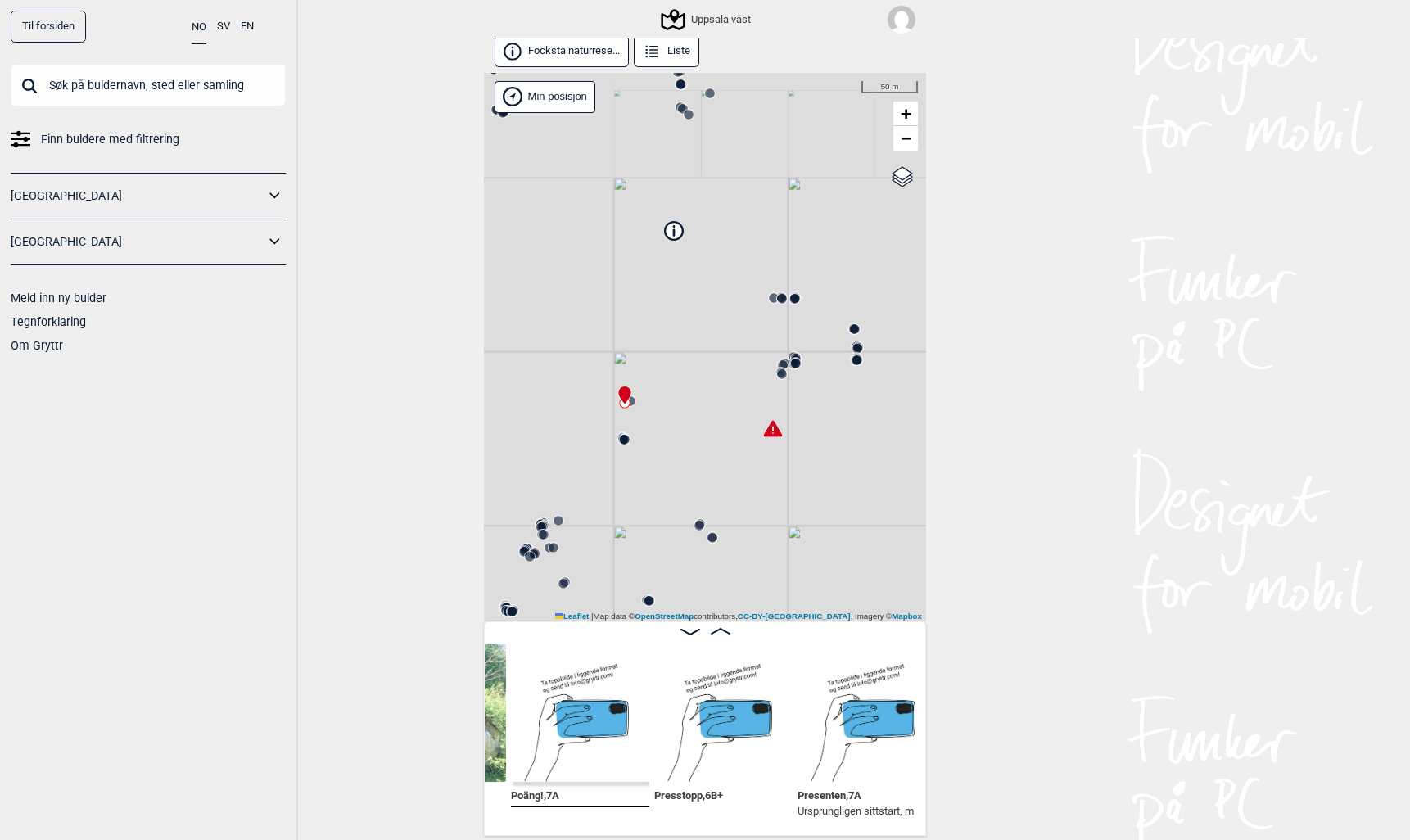
scroll to position [0, 31926]
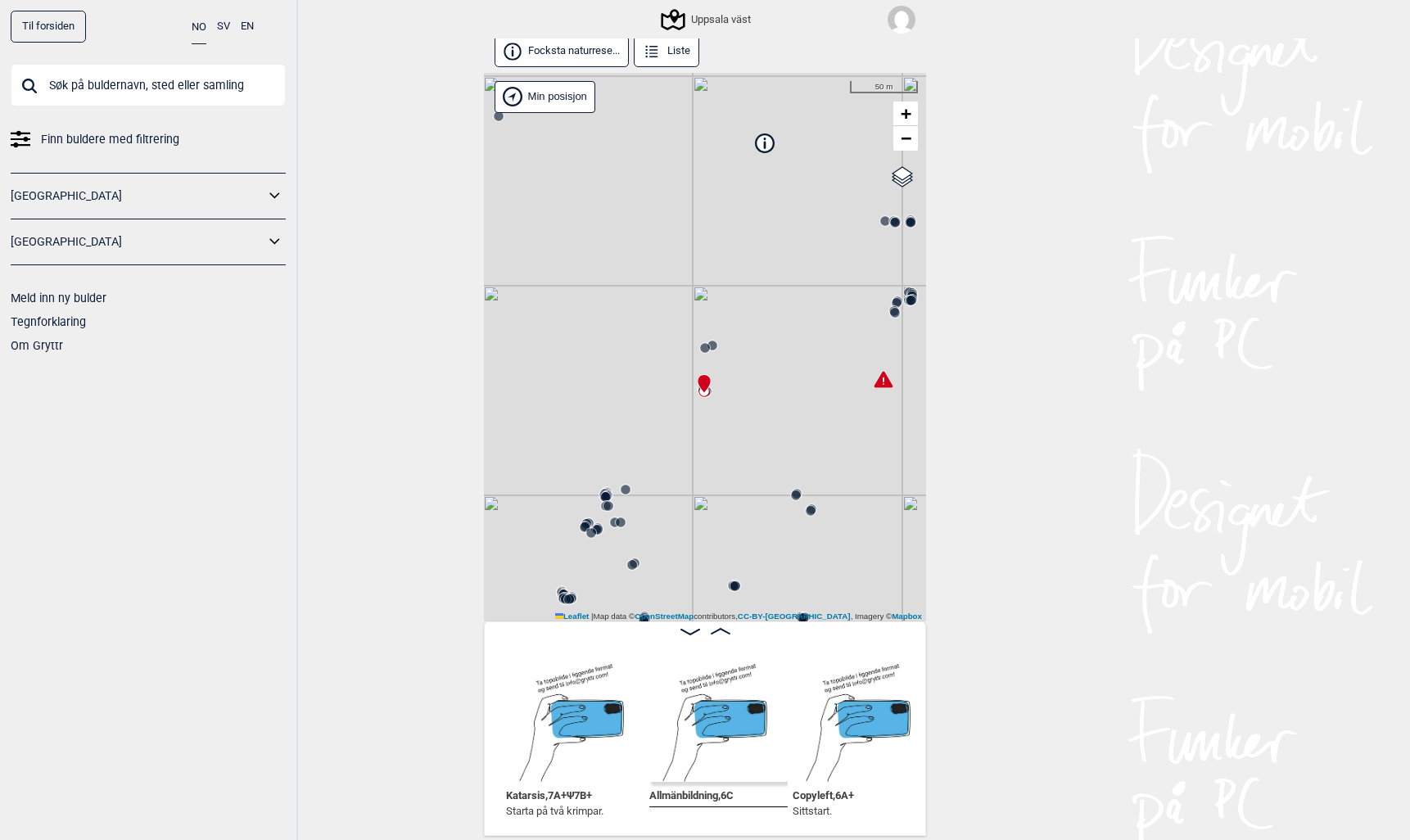
scroll to position [0, 32724]
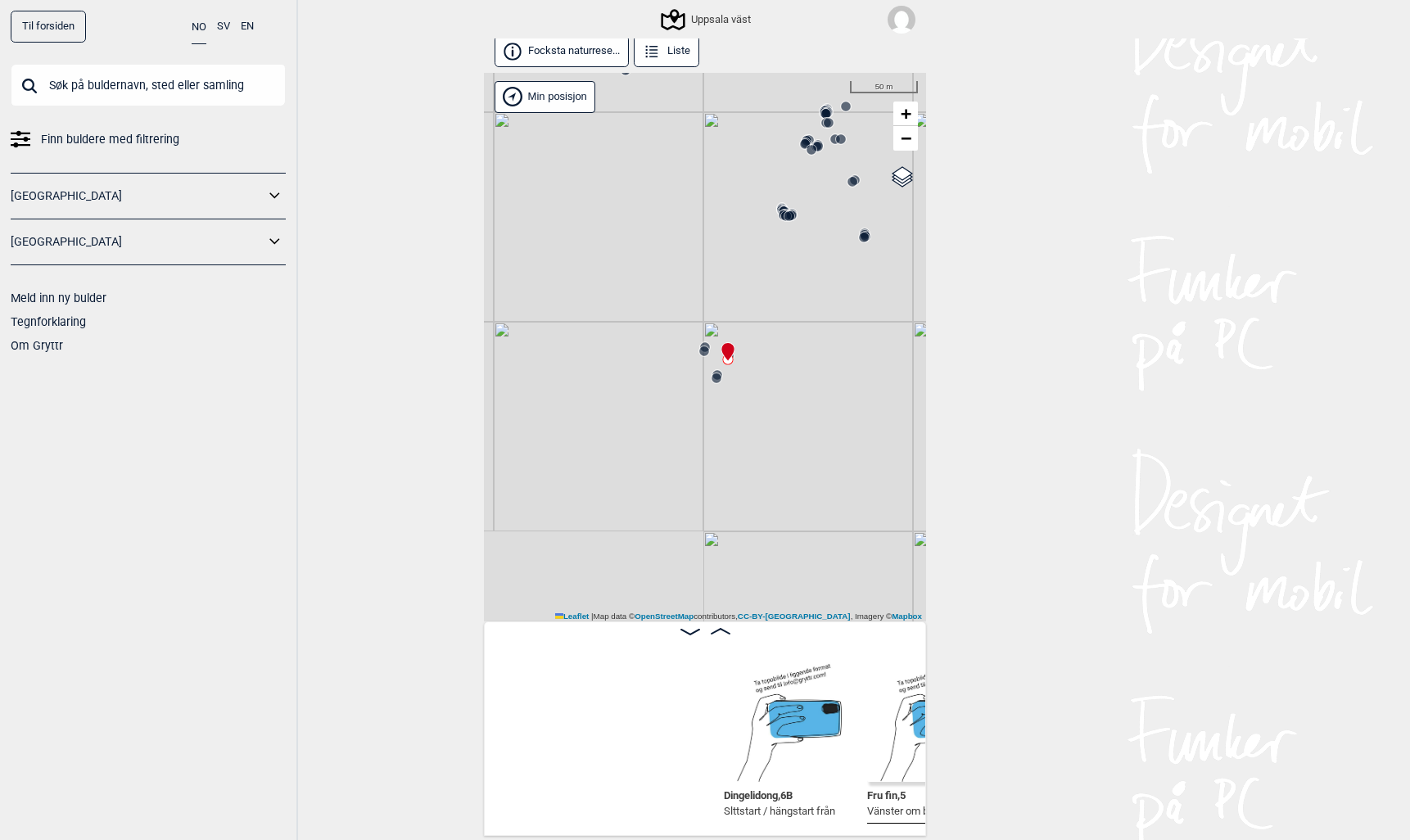
scroll to position [0, 34974]
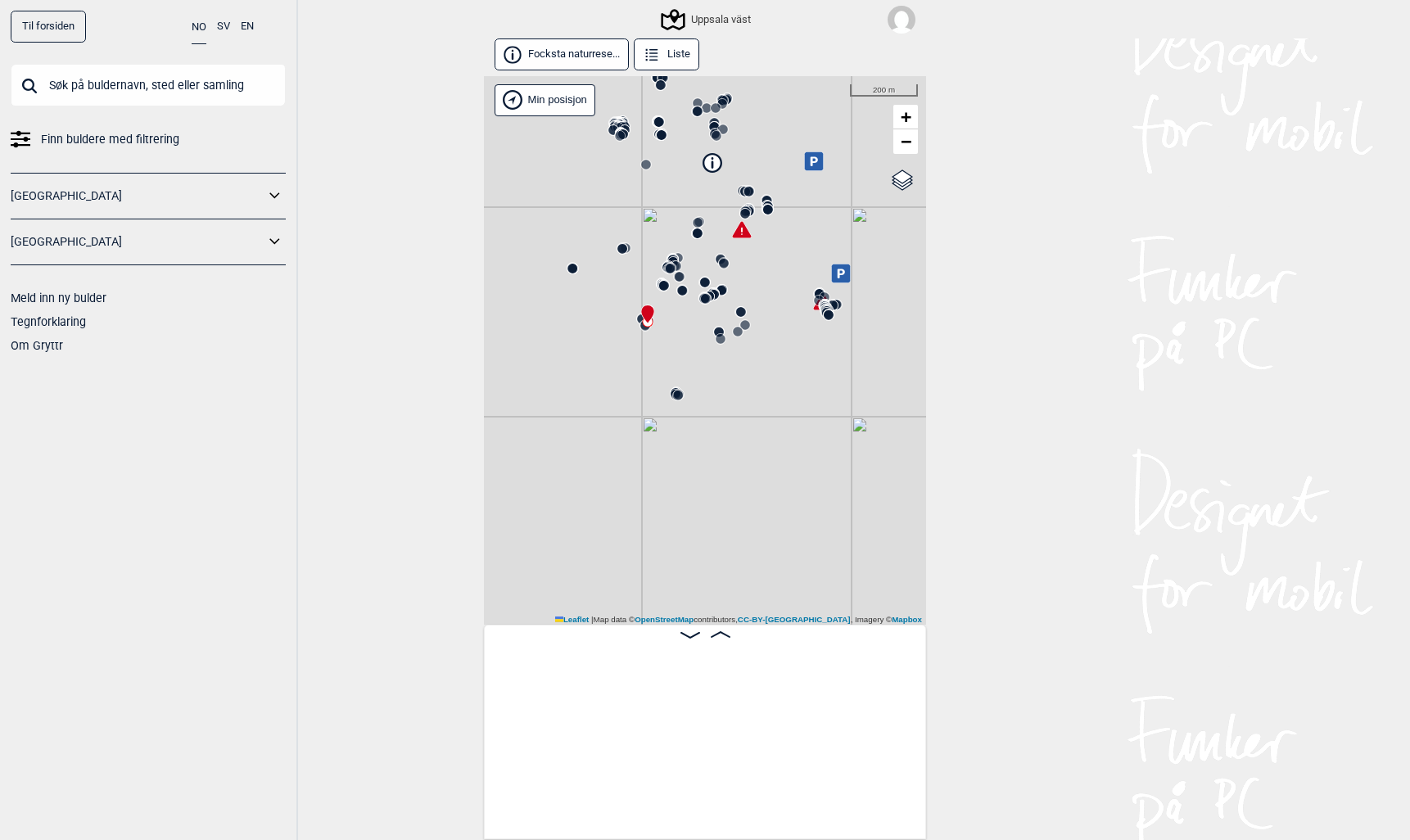
scroll to position [0, 34974]
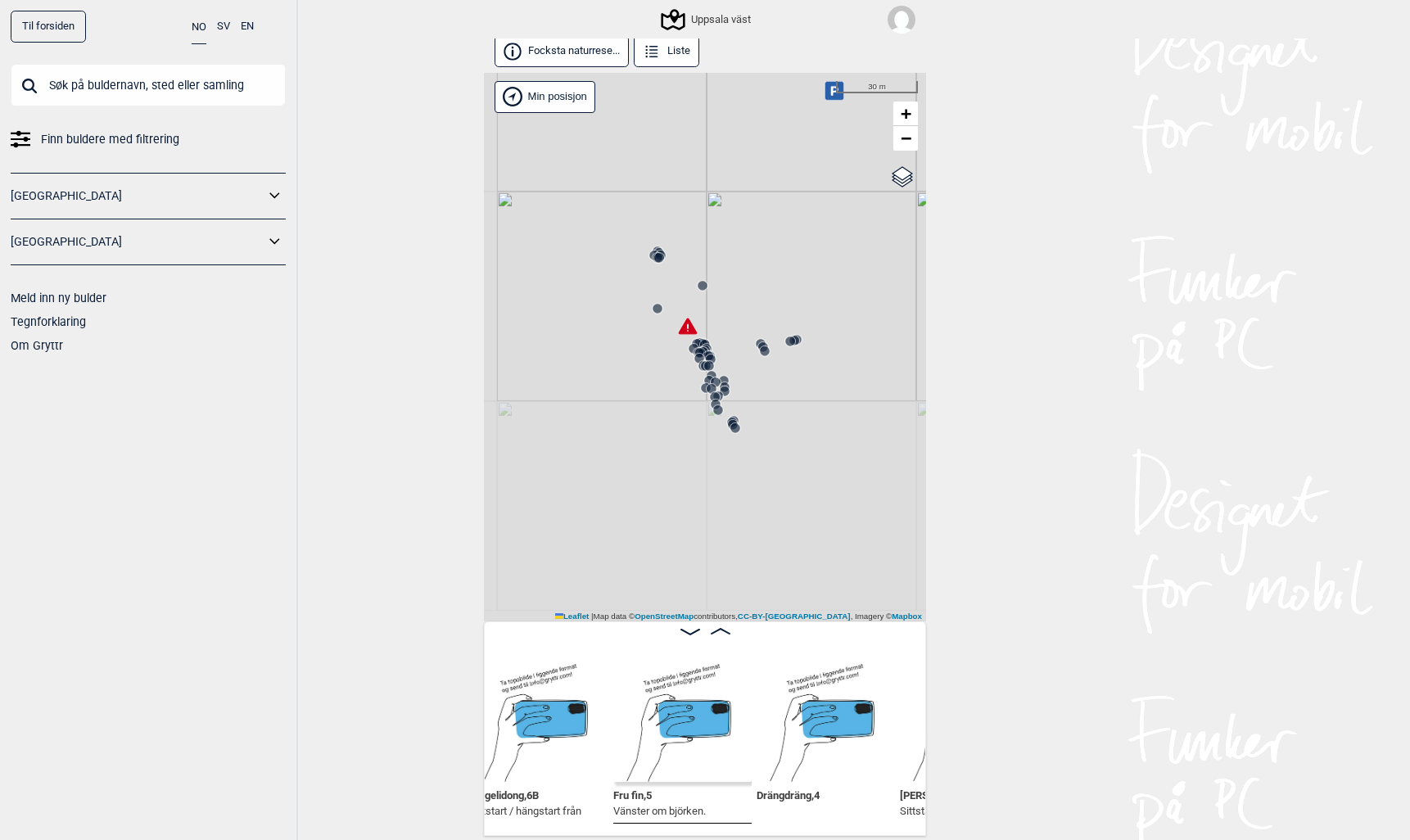
drag, startPoint x: 611, startPoint y: 576, endPoint x: 669, endPoint y: 235, distance: 345.9
click at [670, 238] on div "Uppsala väst" at bounding box center [705, 348] width 442 height 549
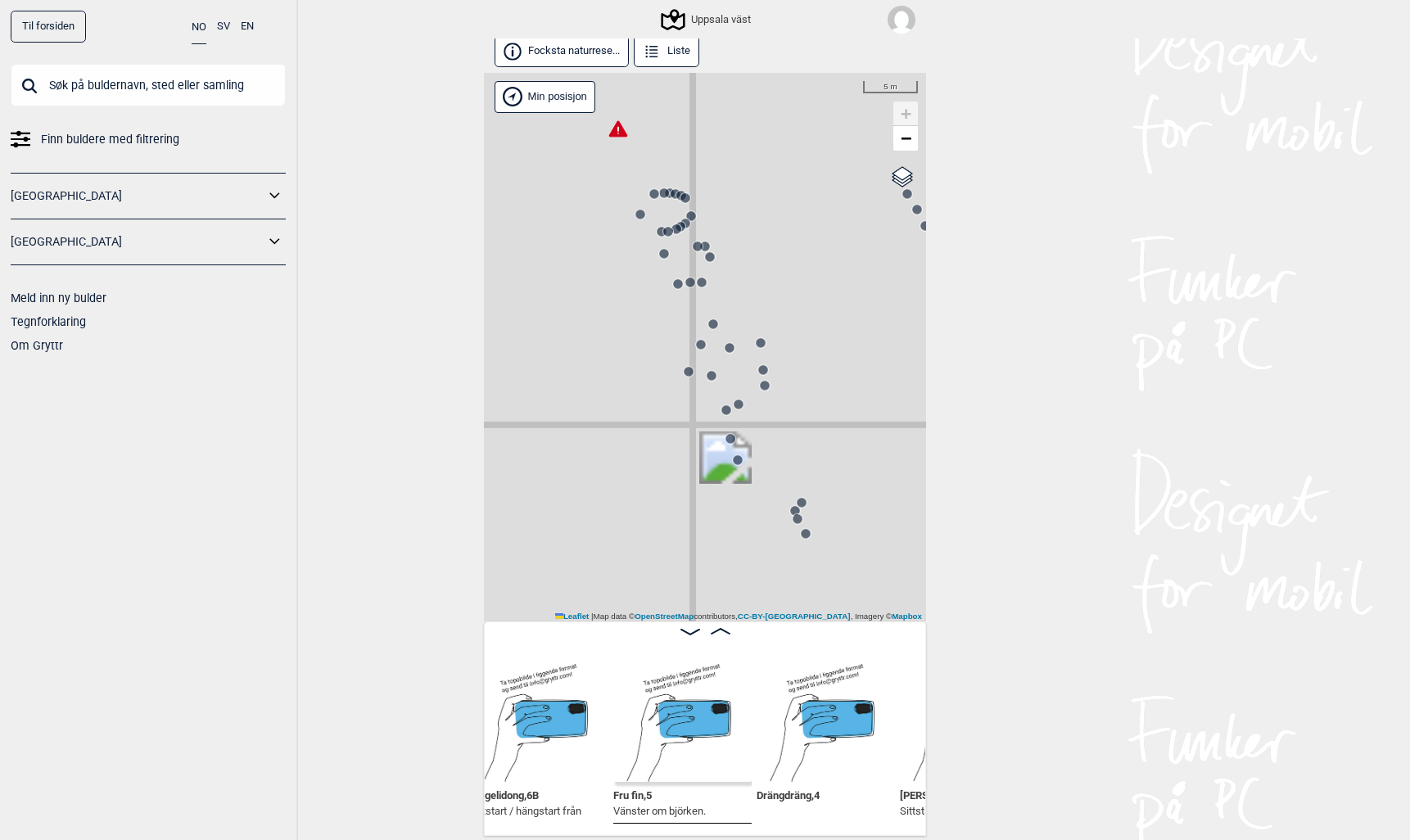
drag, startPoint x: 677, startPoint y: 432, endPoint x: 557, endPoint y: 73, distance: 378.5
click at [557, 73] on div "Uppsala väst" at bounding box center [705, 348] width 442 height 549
click at [679, 191] on icon at bounding box center [685, 196] width 13 height 13
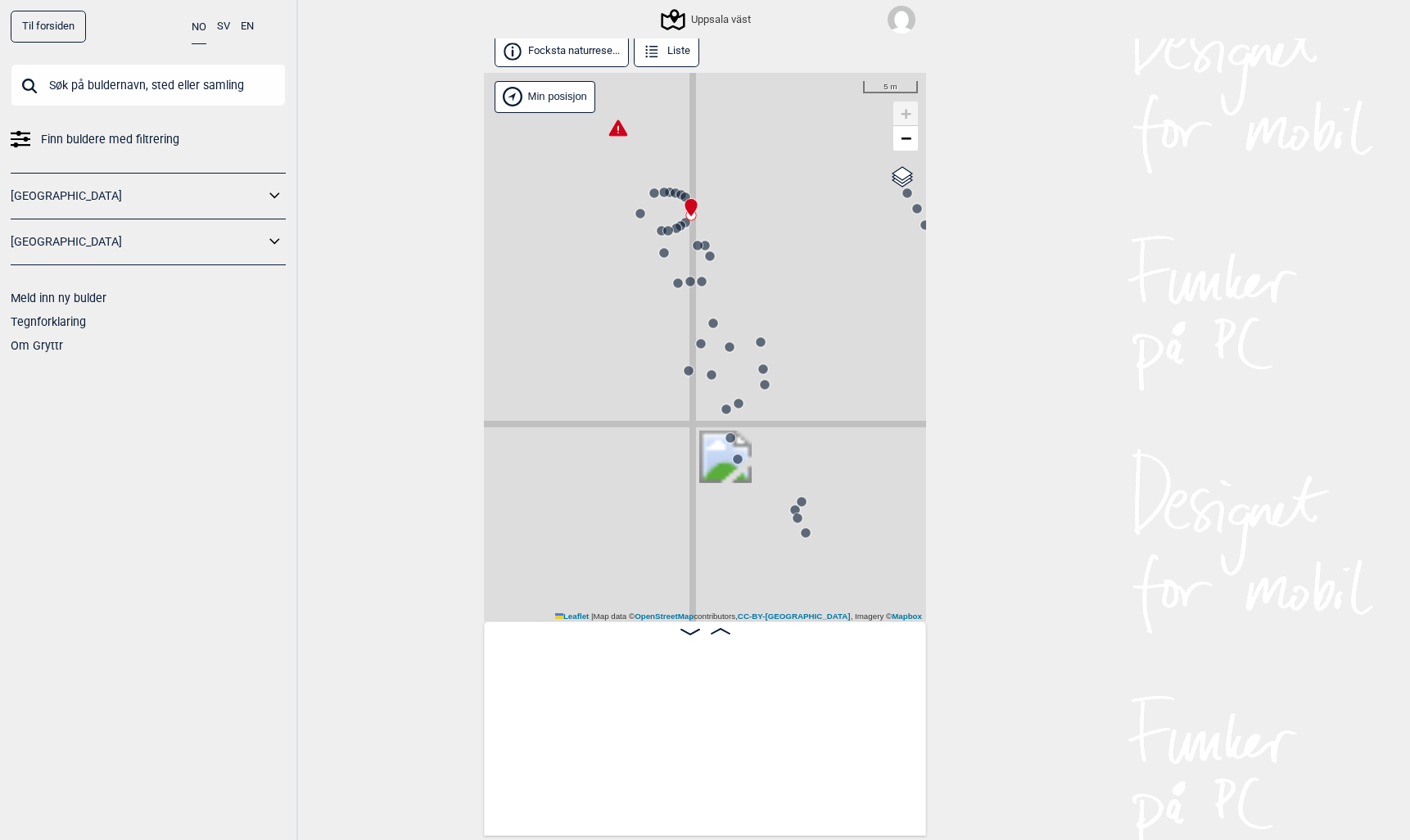
scroll to position [0, 50892]
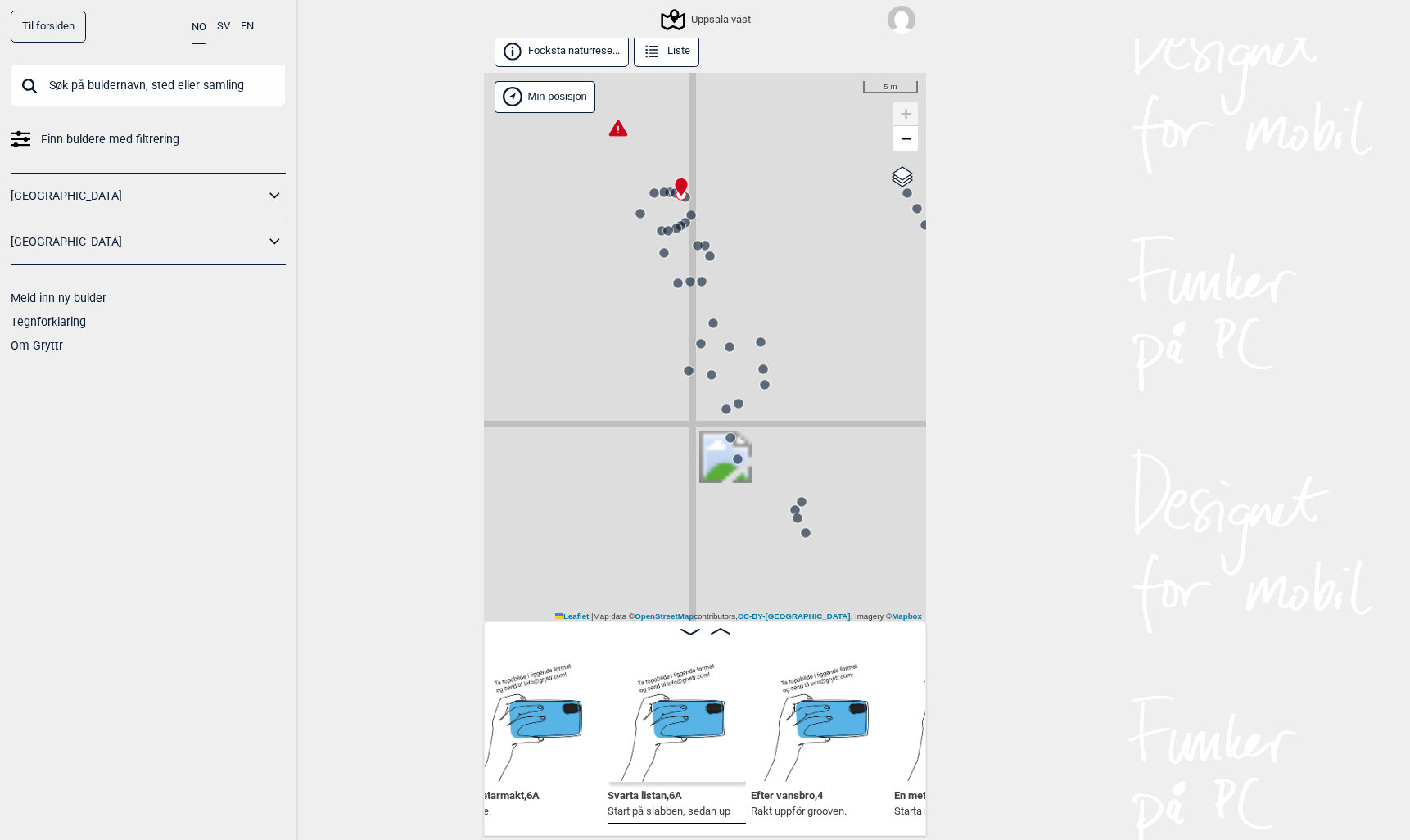
scroll to position [0, 51066]
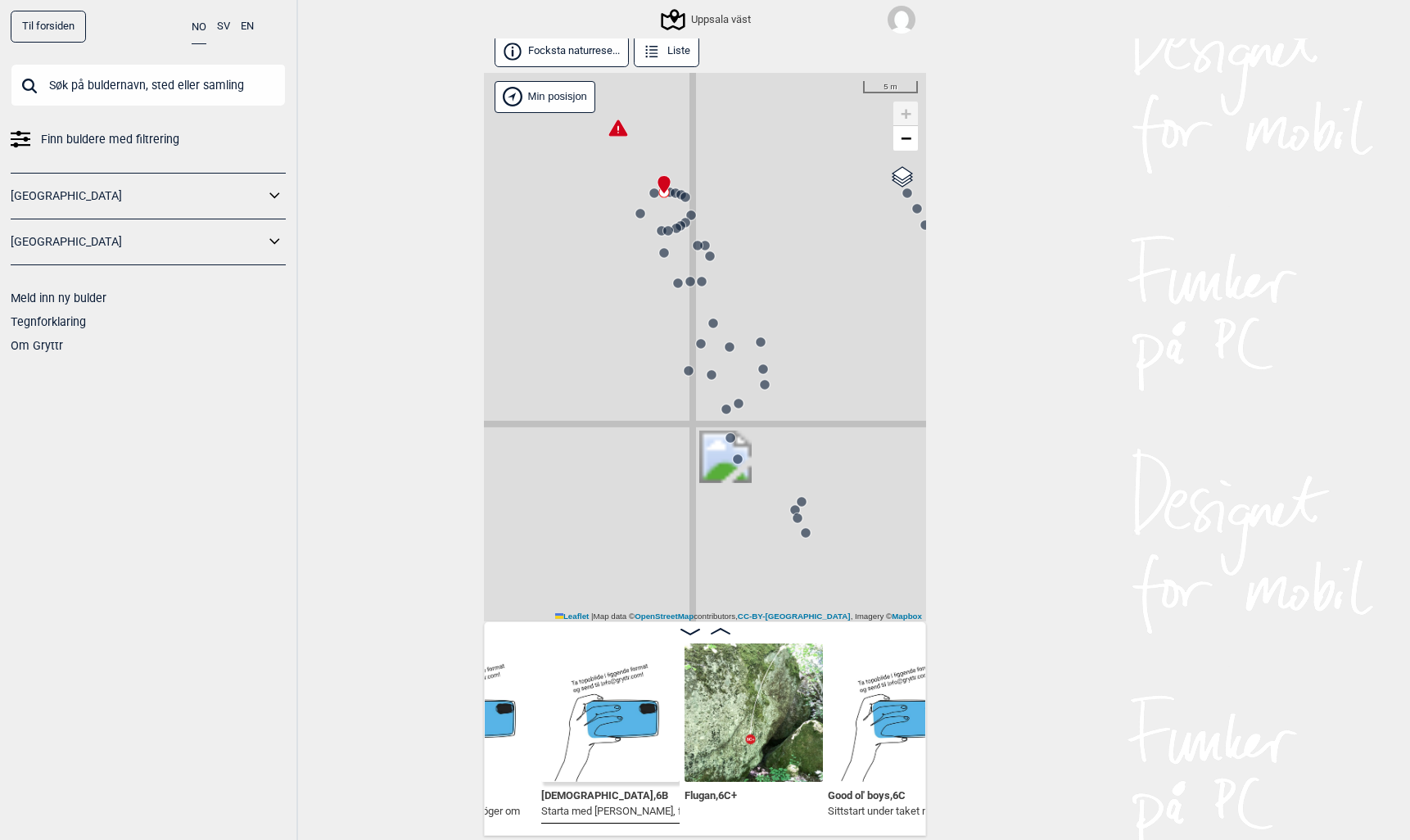
scroll to position [0, 51564]
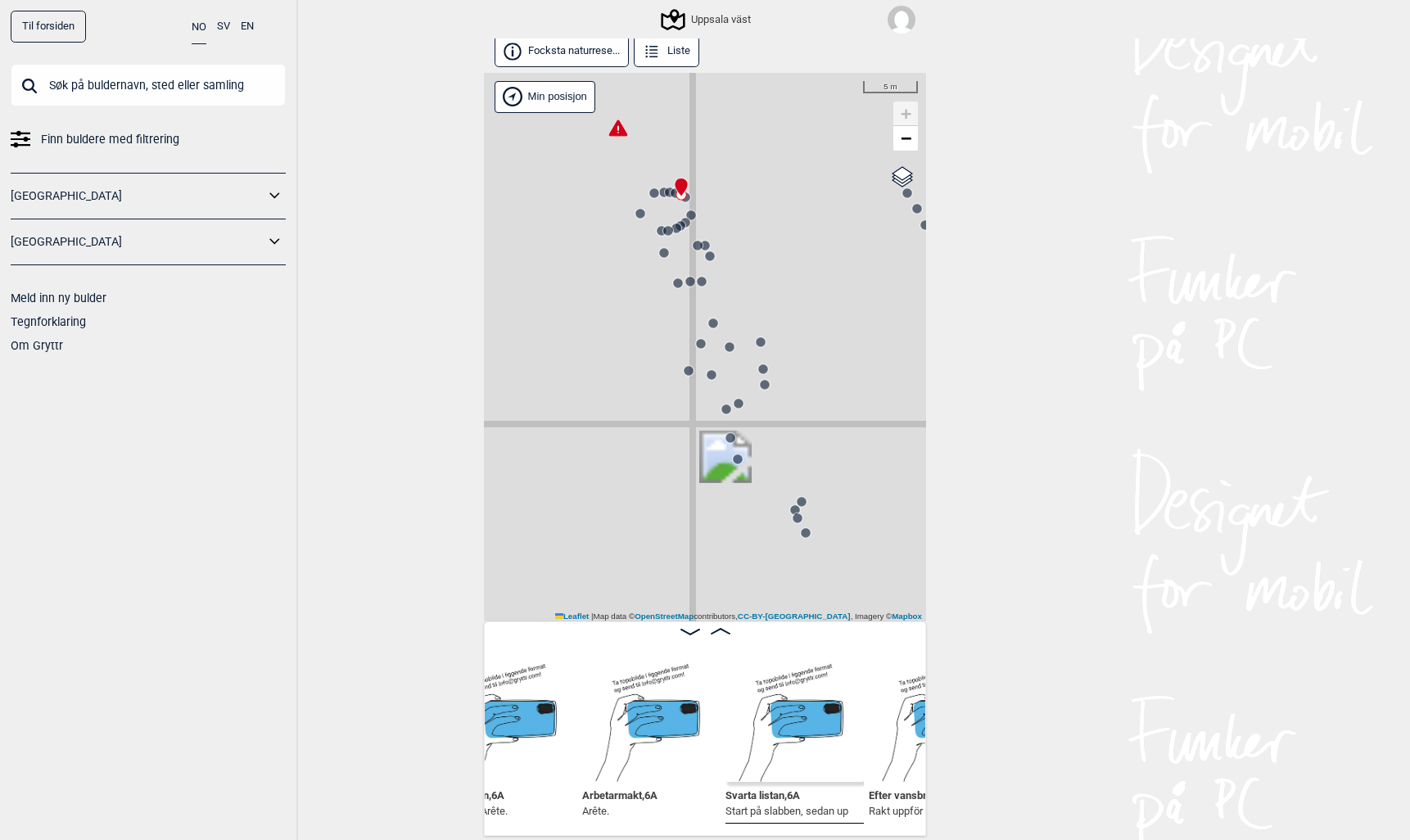
scroll to position [0, 50927]
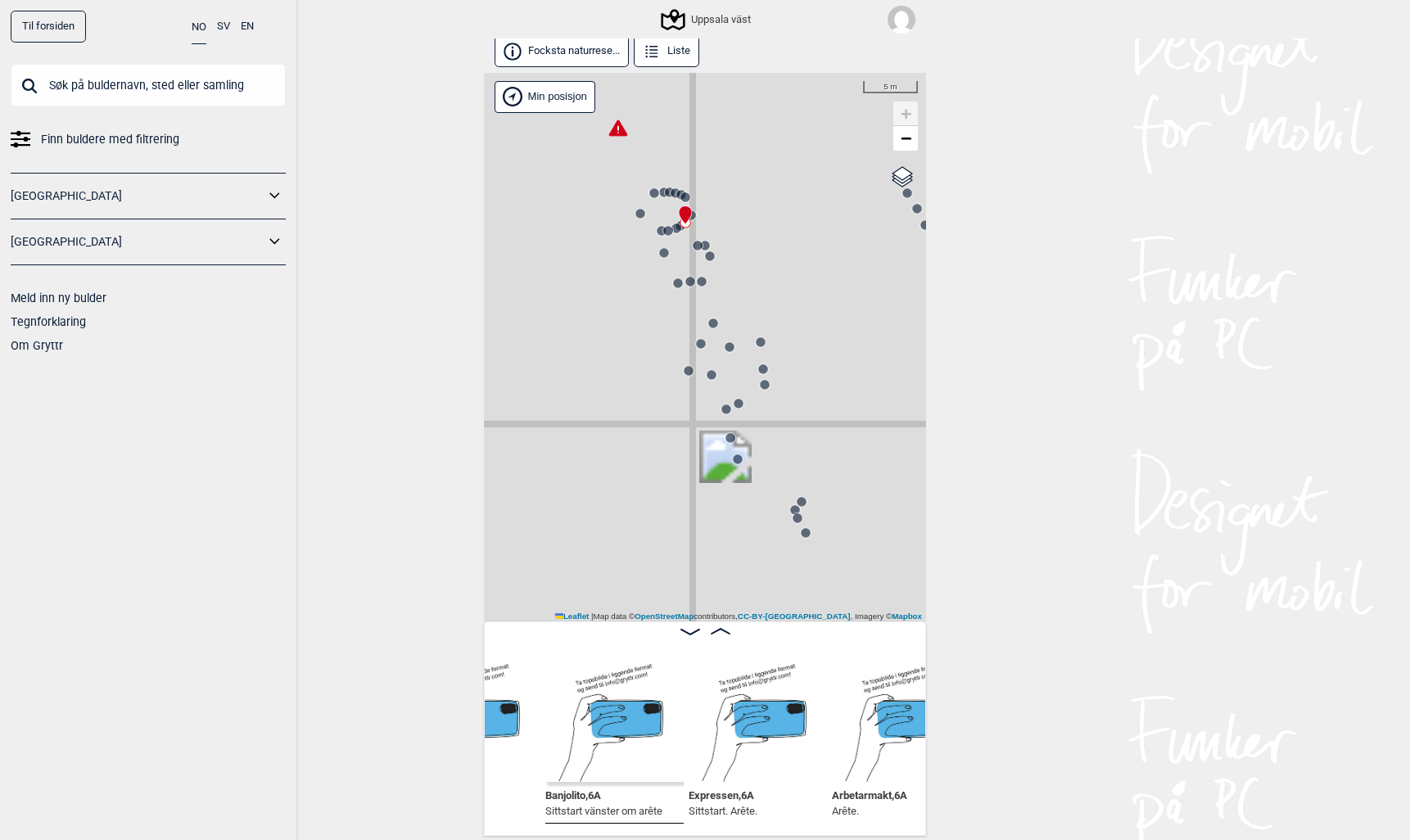
scroll to position [0, 50714]
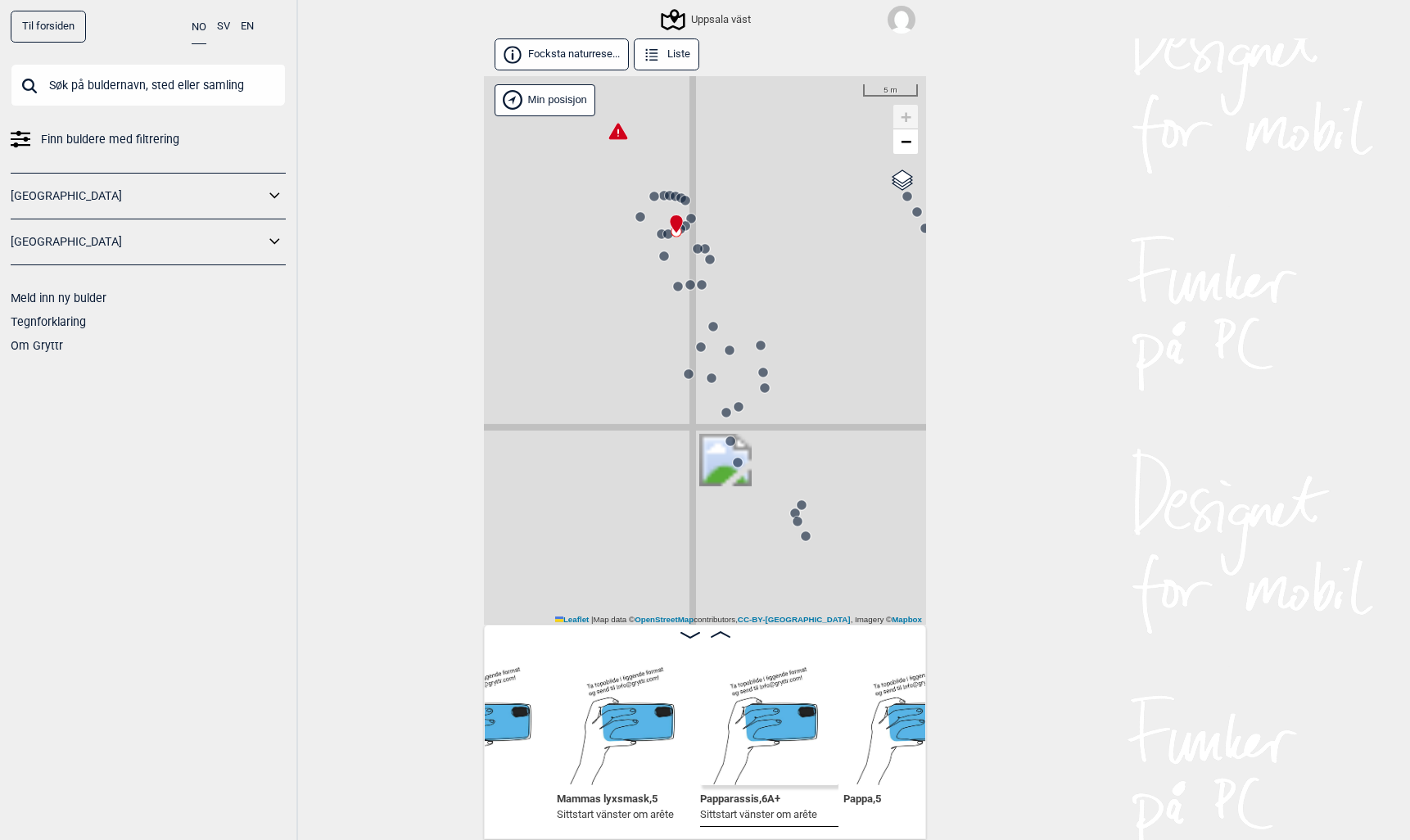
scroll to position [3, 0]
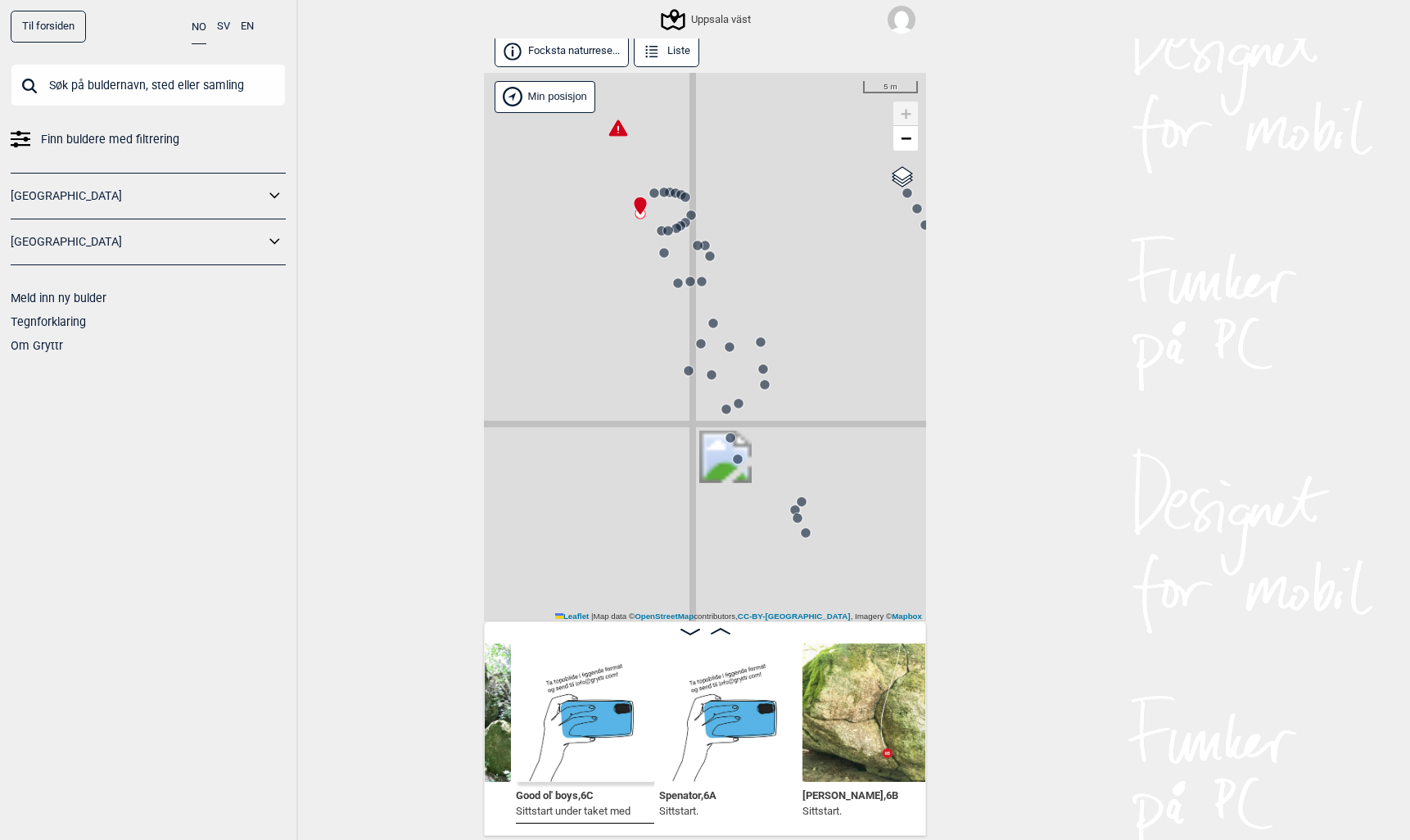
scroll to position [0, 51901]
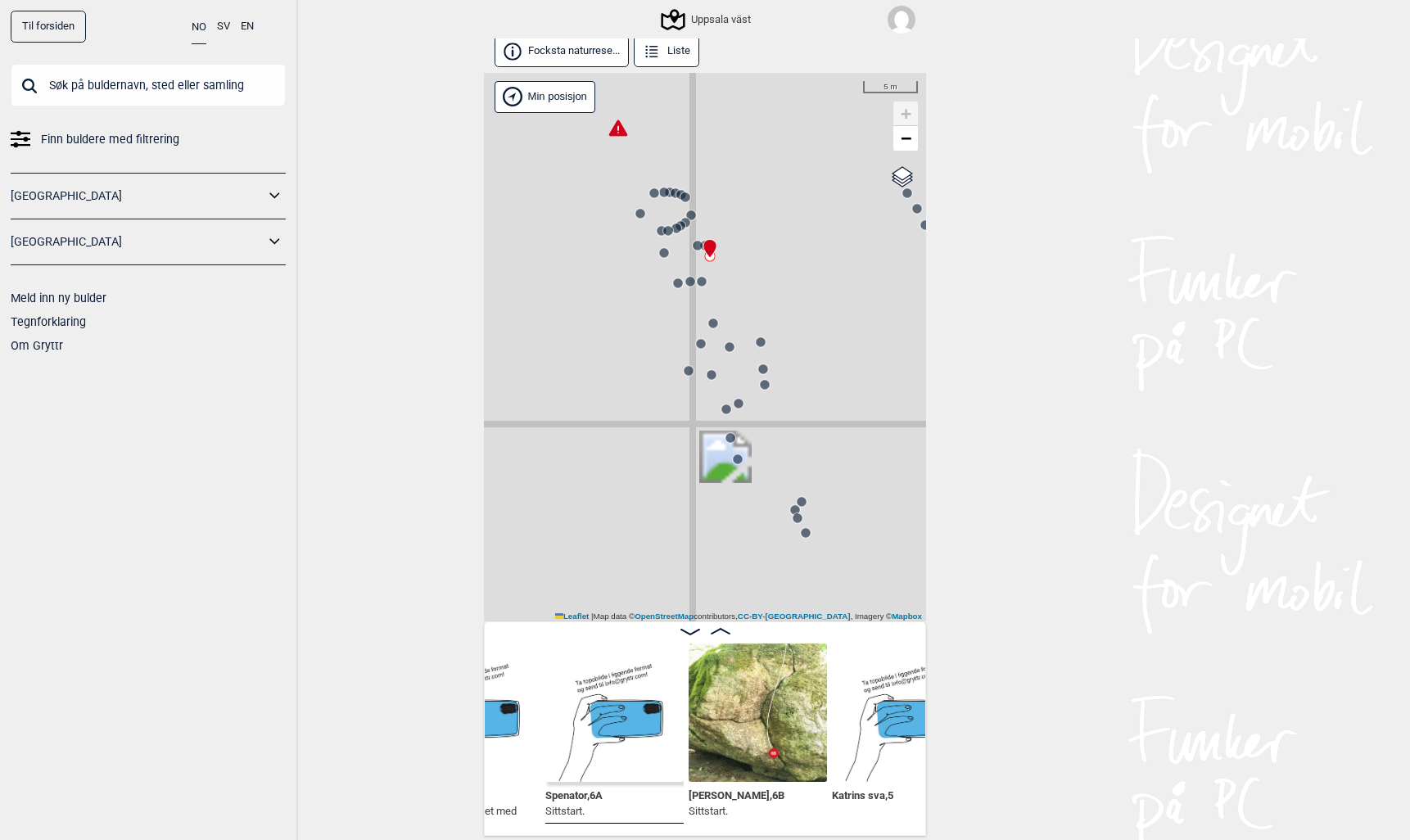
scroll to position [0, 52011]
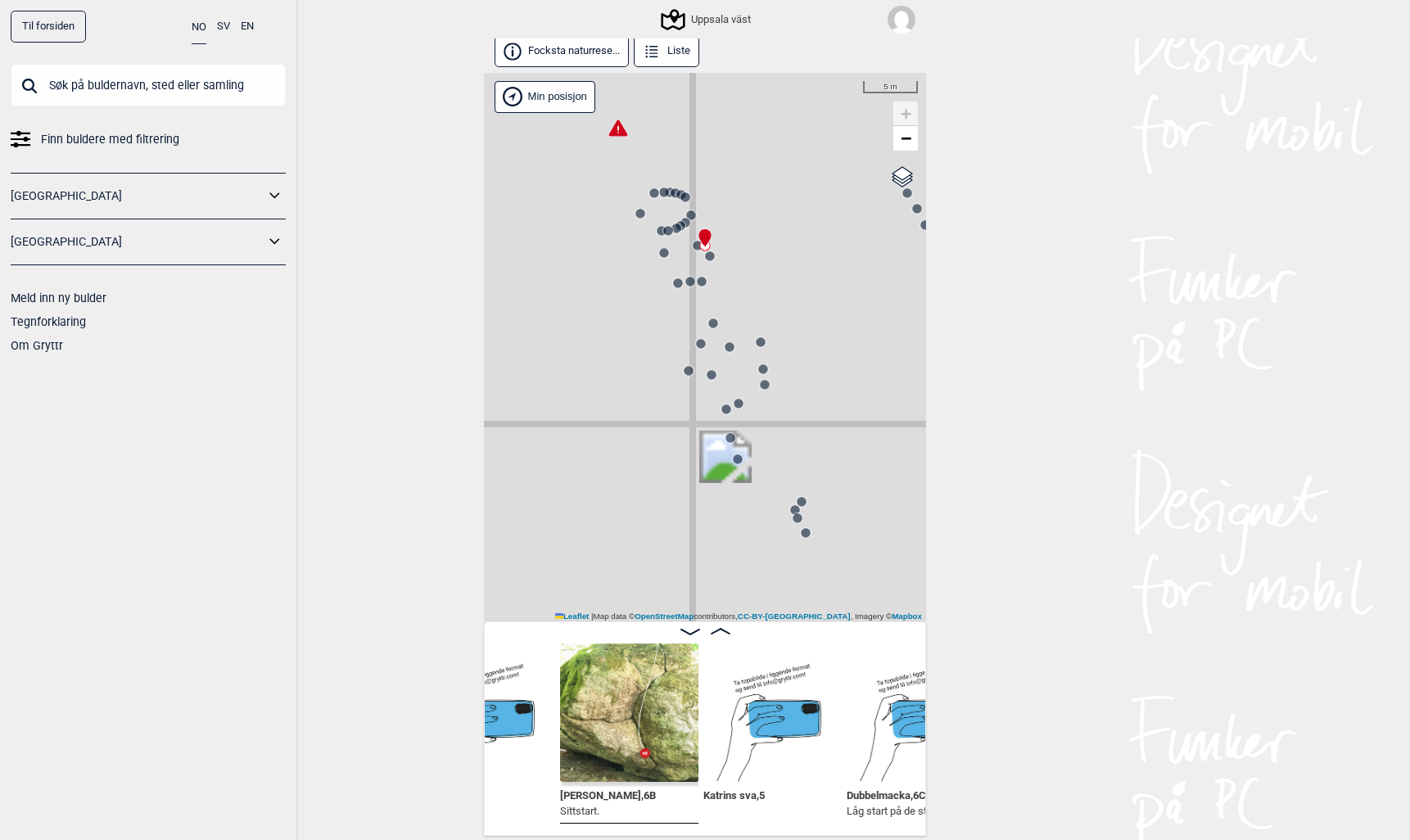
scroll to position [0, 52137]
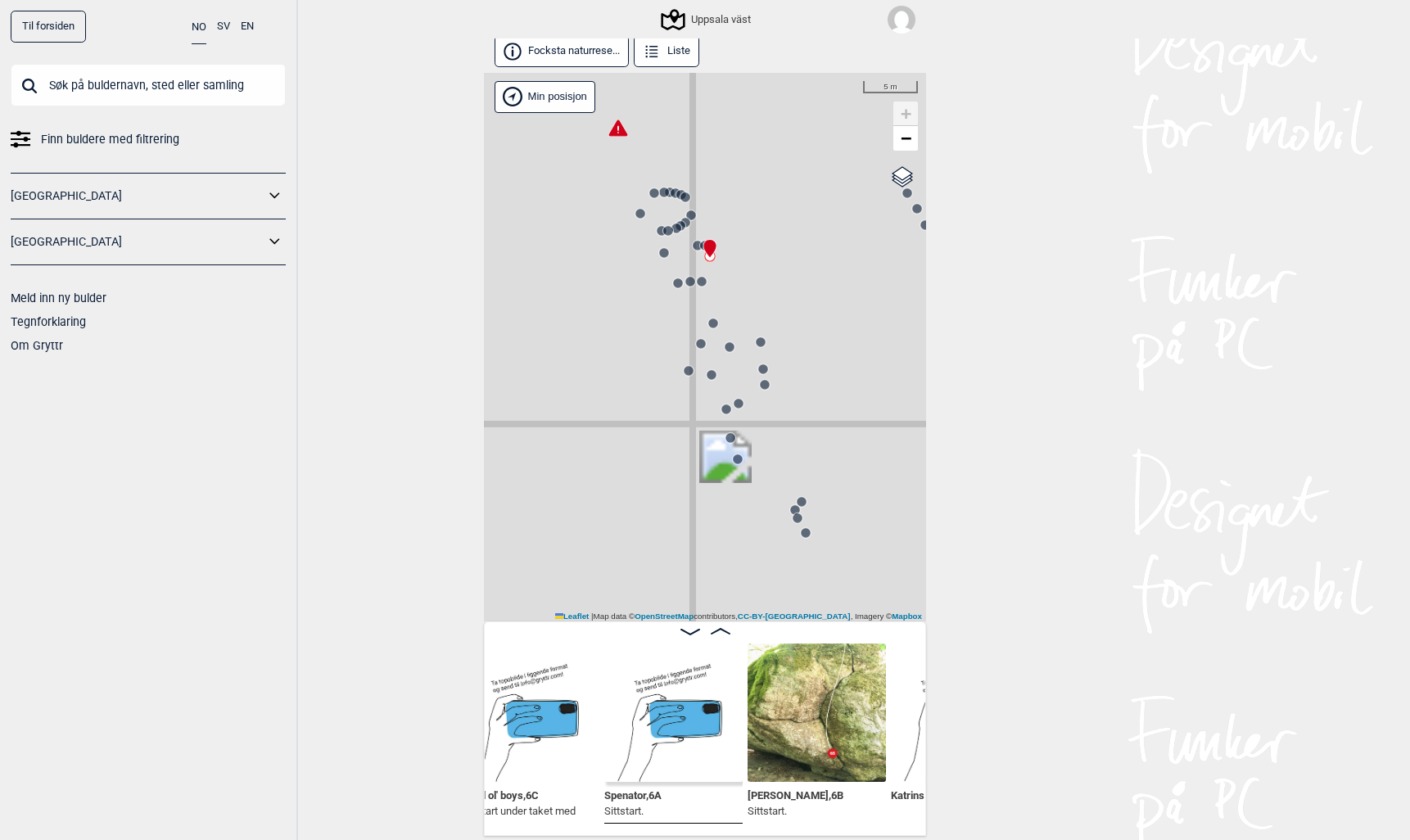
scroll to position [0, 51956]
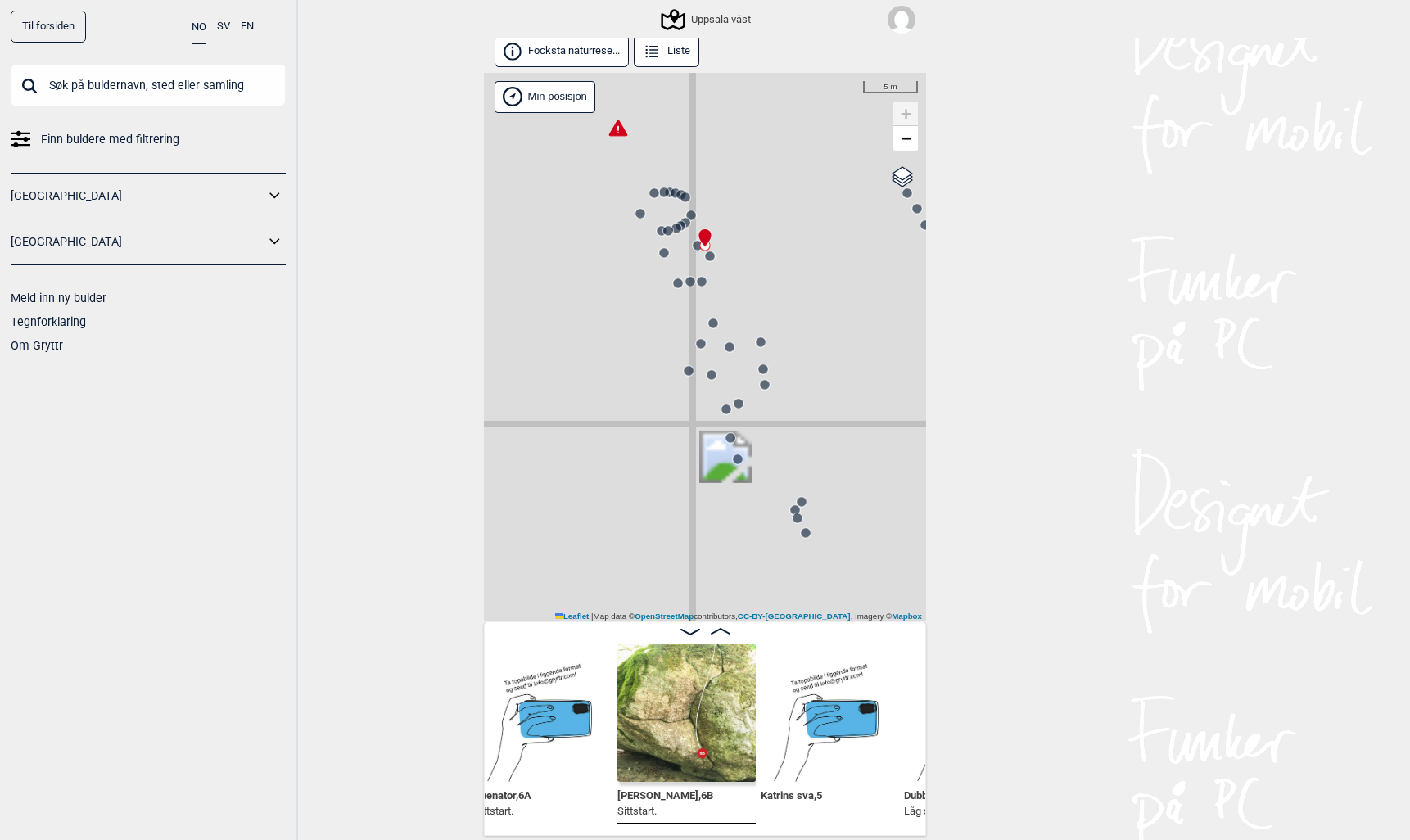
scroll to position [0, 52083]
